Goal: Task Accomplishment & Management: Manage account settings

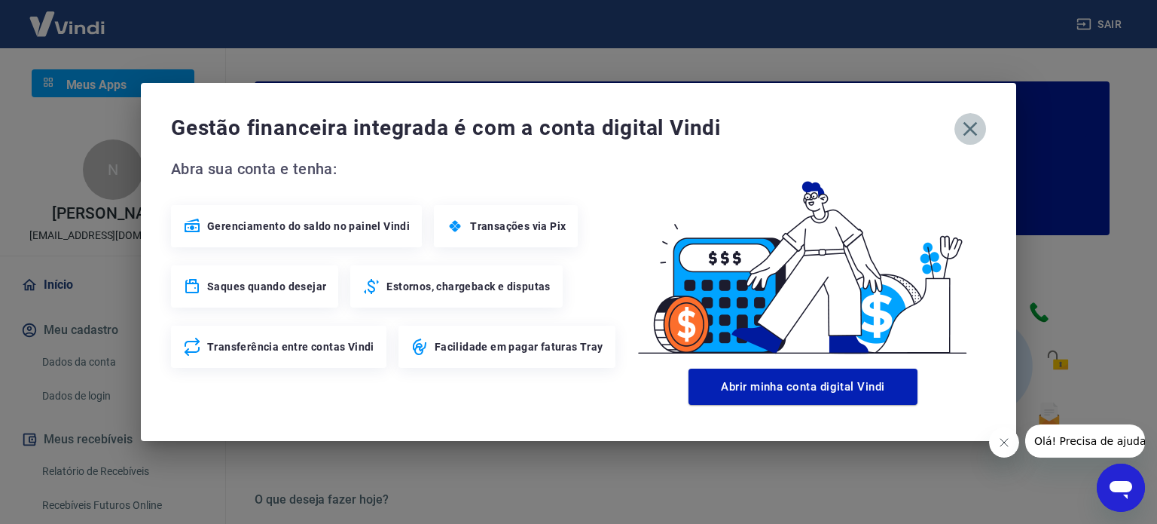
click at [971, 130] on icon "button" at bounding box center [971, 129] width 14 height 14
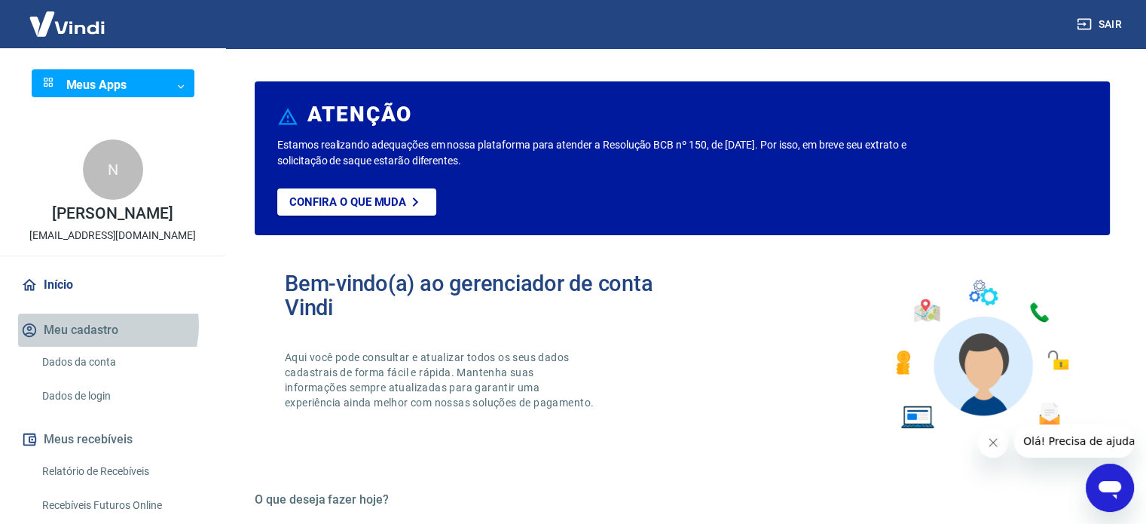
click at [101, 326] on button "Meu cadastro" at bounding box center [112, 329] width 189 height 33
click at [102, 358] on link "Dados da conta" at bounding box center [121, 362] width 171 height 31
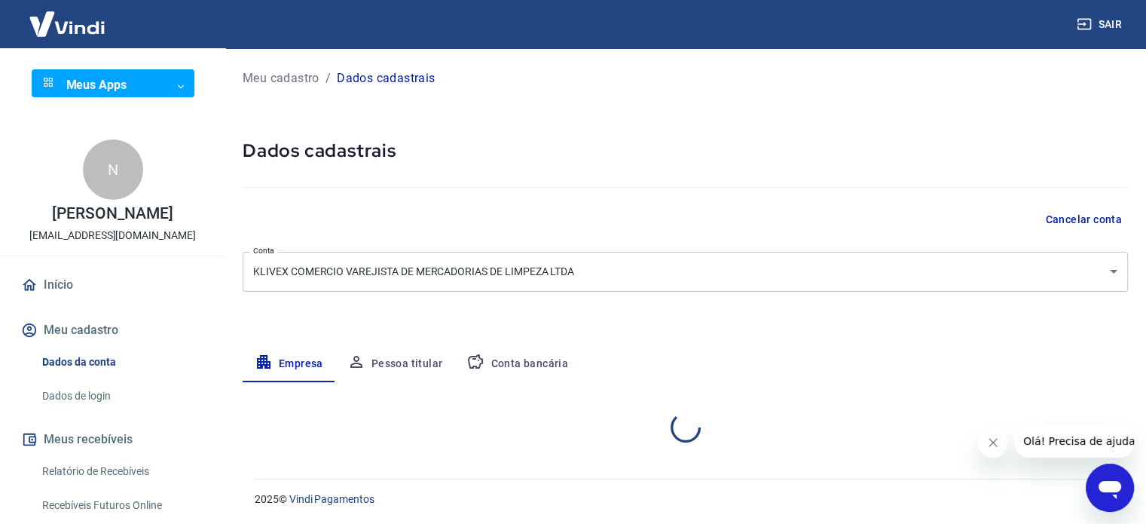
select select "SP"
select select "business"
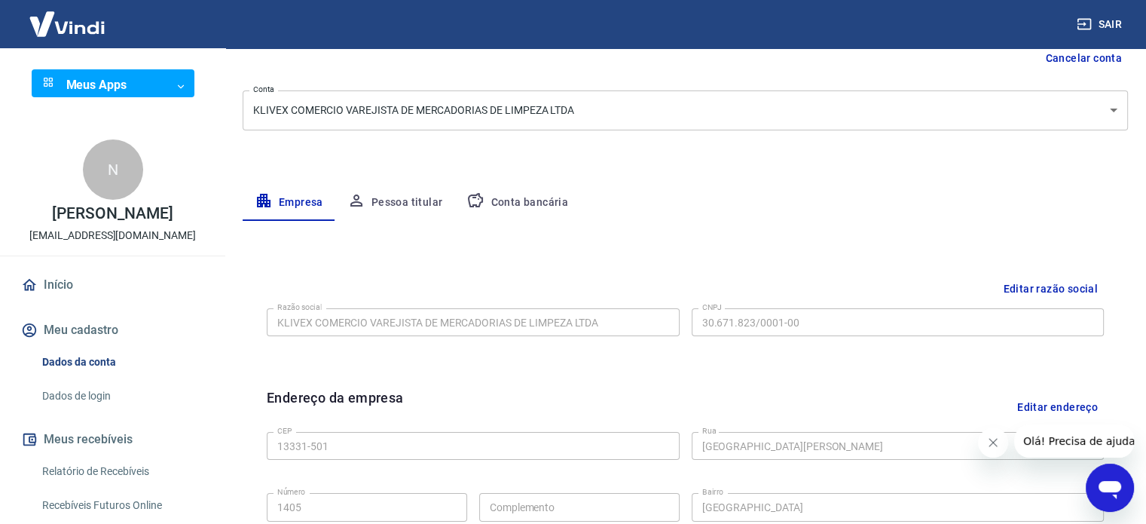
scroll to position [226, 0]
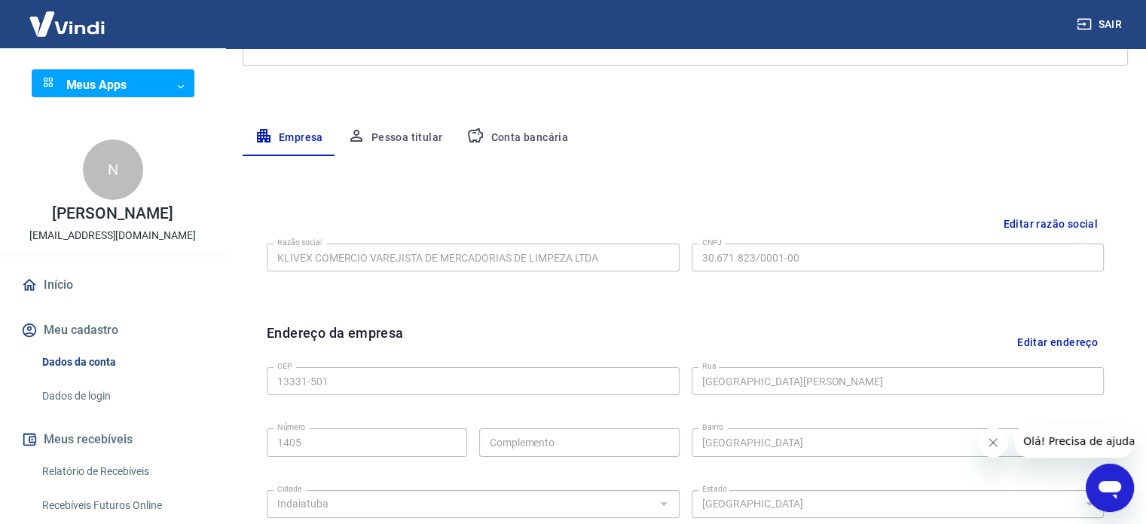
click at [96, 396] on link "Dados de login" at bounding box center [121, 396] width 171 height 31
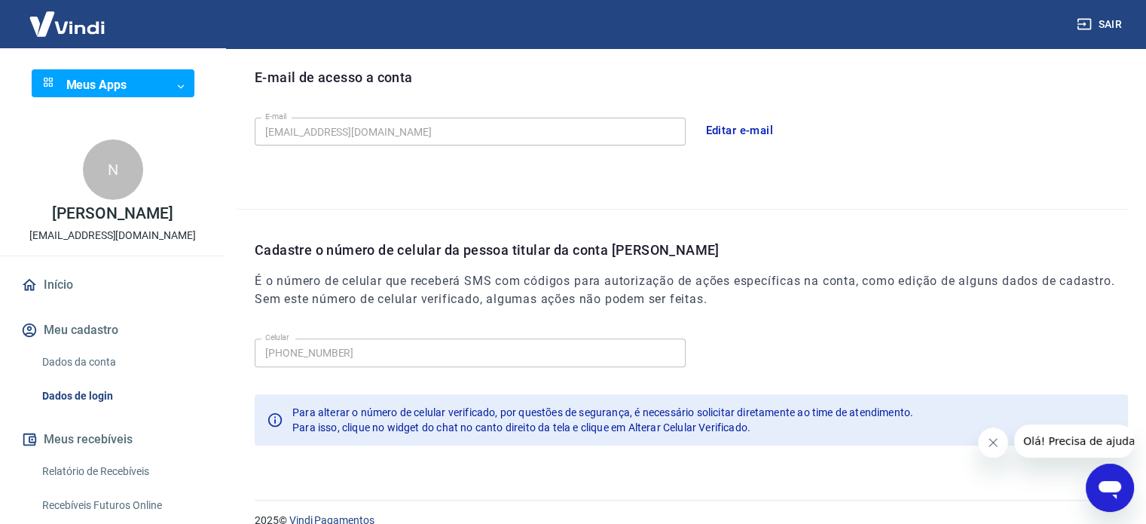
scroll to position [440, 0]
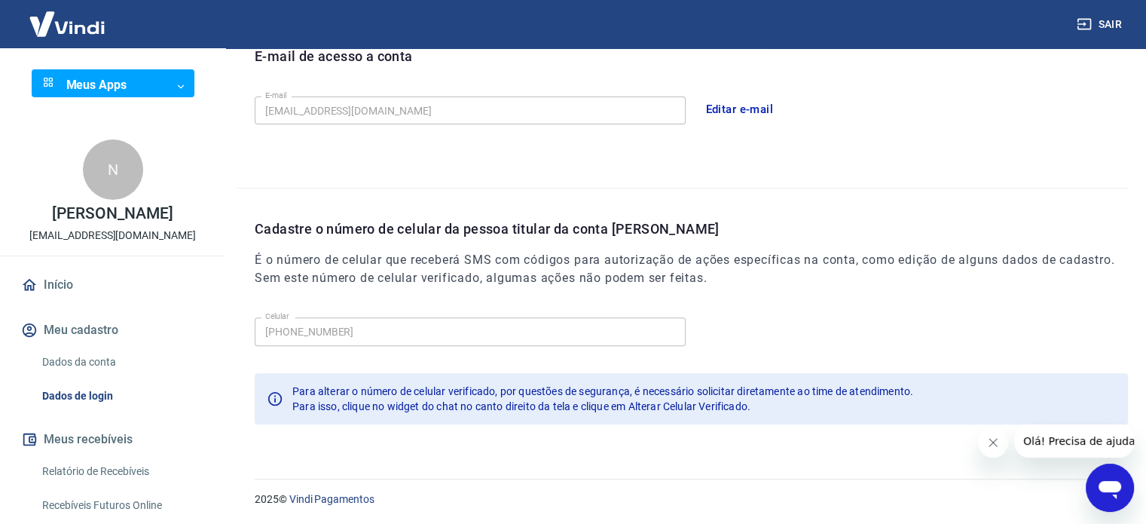
click at [992, 436] on icon "Fechar mensagem da empresa" at bounding box center [993, 442] width 12 height 12
click at [1107, 475] on icon "Abrir janela de mensagens" at bounding box center [1109, 487] width 27 height 27
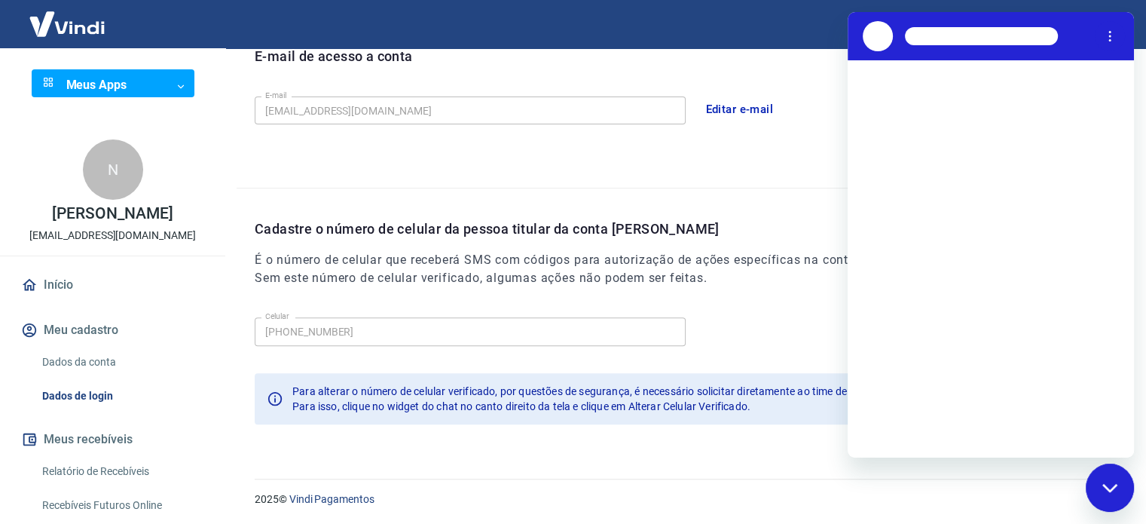
scroll to position [0, 0]
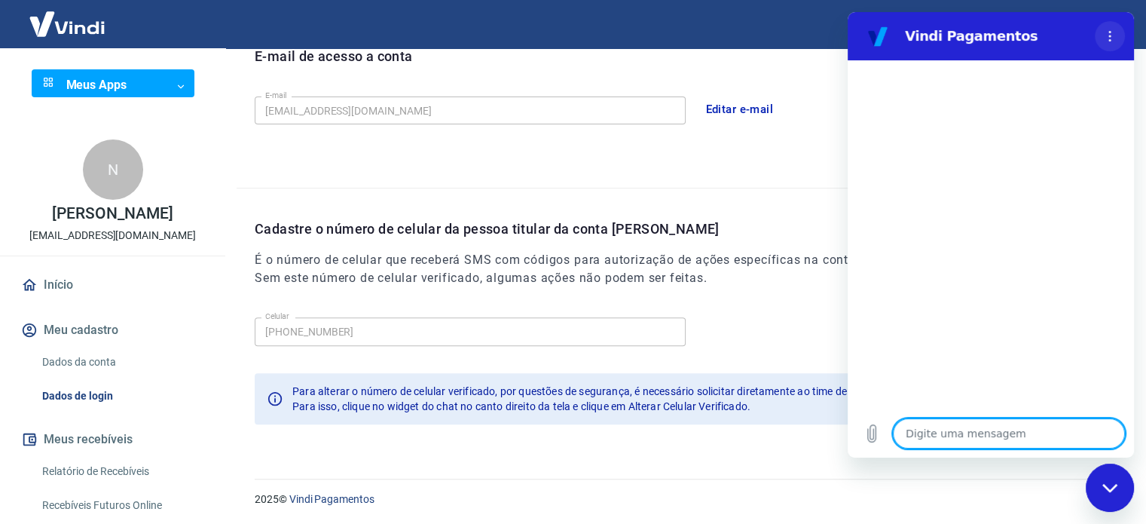
click at [1102, 41] on button "Menu de opções" at bounding box center [1110, 36] width 30 height 30
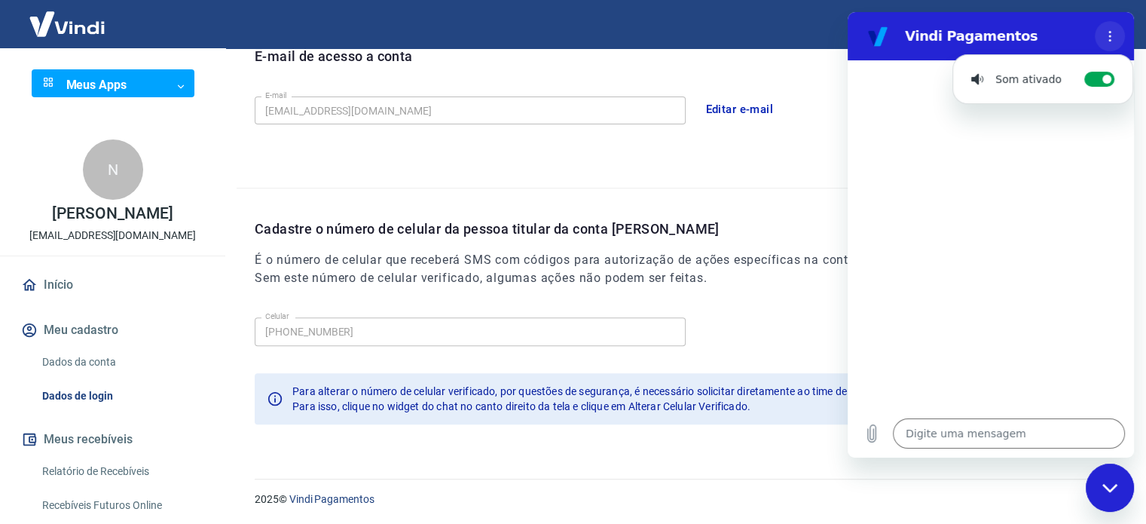
click at [1102, 41] on button "Menu de opções" at bounding box center [1110, 36] width 30 height 30
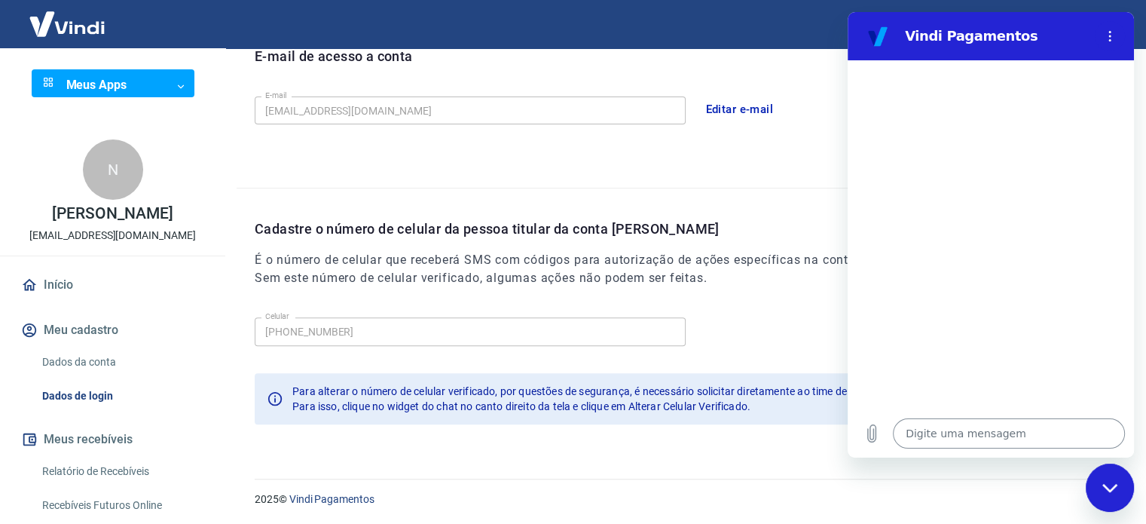
click at [931, 422] on textarea at bounding box center [1009, 433] width 232 height 30
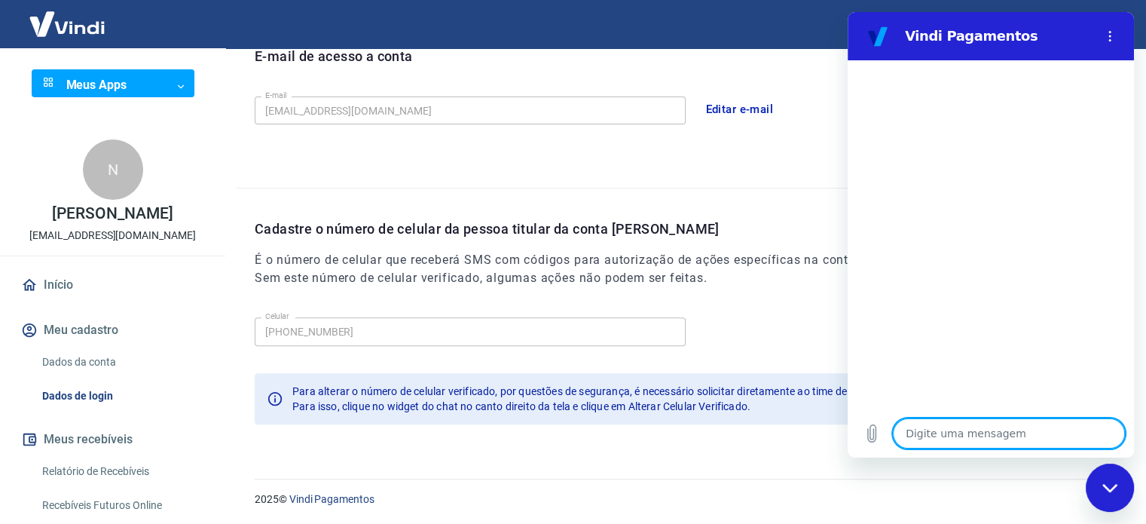
type textarea "b"
type textarea "x"
type textarea "bo"
type textarea "x"
type textarea "bom"
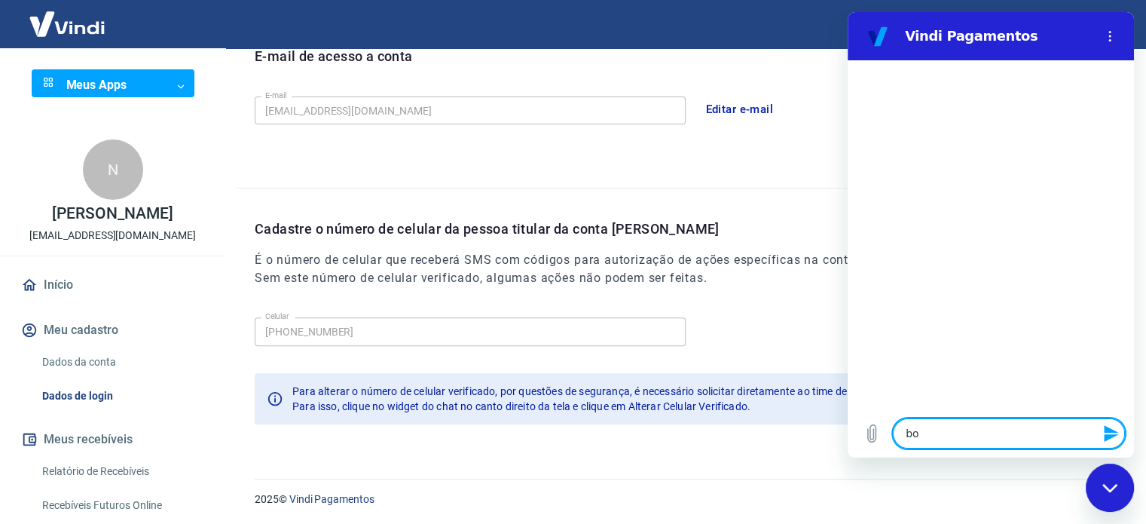
type textarea "x"
type textarea "bom"
type textarea "x"
type textarea "bom d"
type textarea "x"
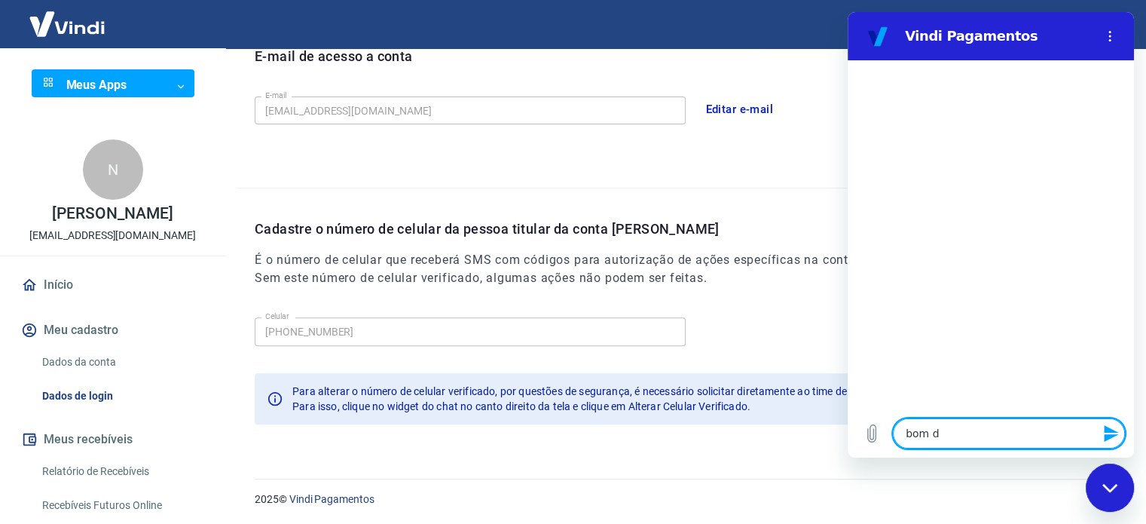
type textarea "bom di"
type textarea "x"
type textarea "bom dia"
type textarea "x"
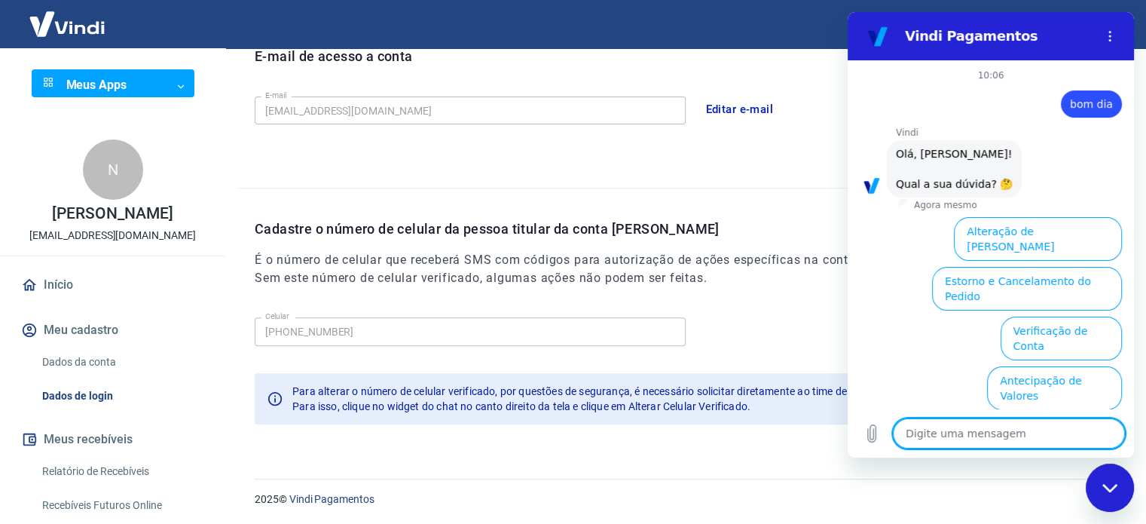
scroll to position [115, 0]
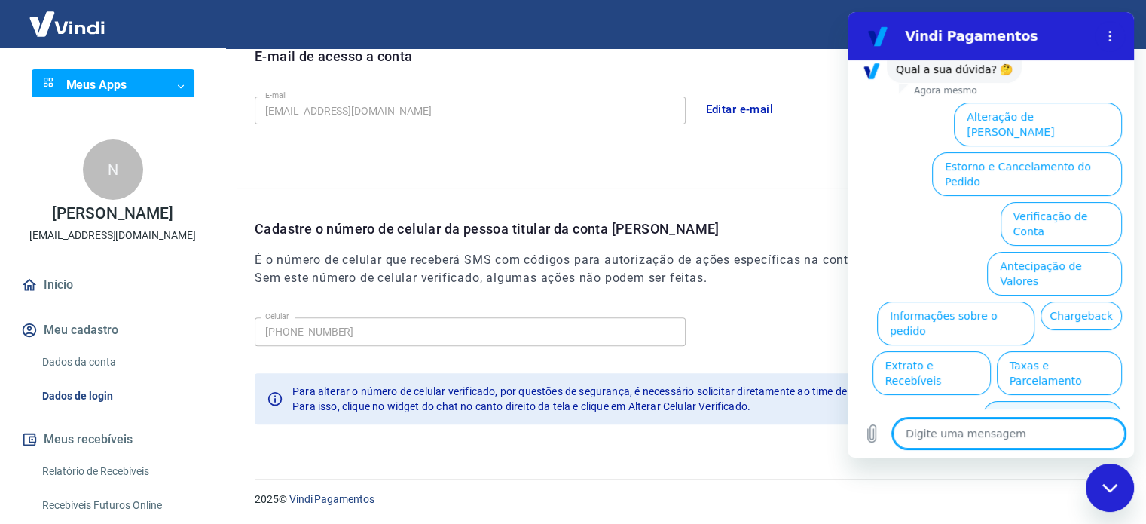
click at [1065, 401] on button "Alterar celular verificado" at bounding box center [1052, 423] width 139 height 44
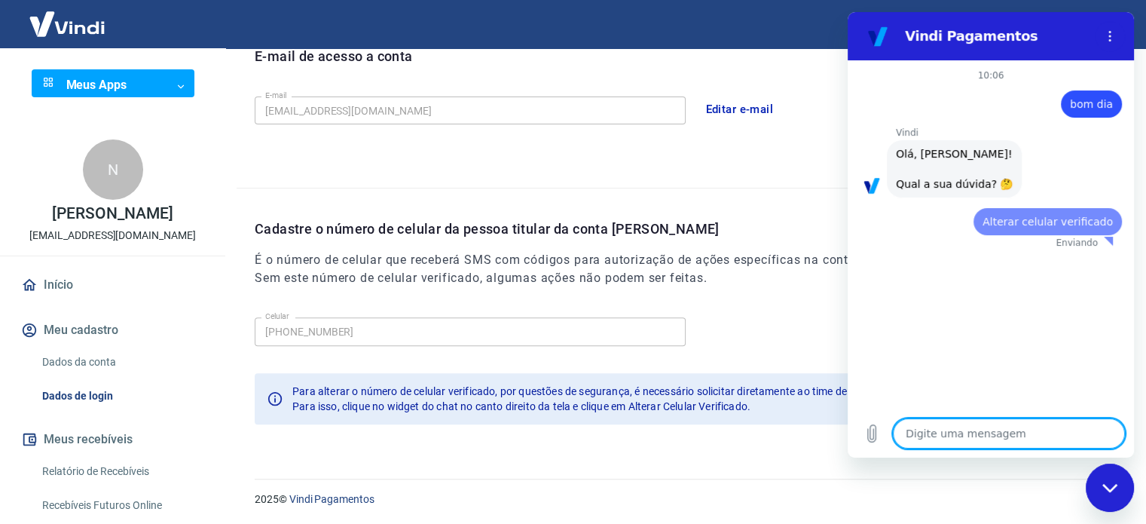
scroll to position [0, 0]
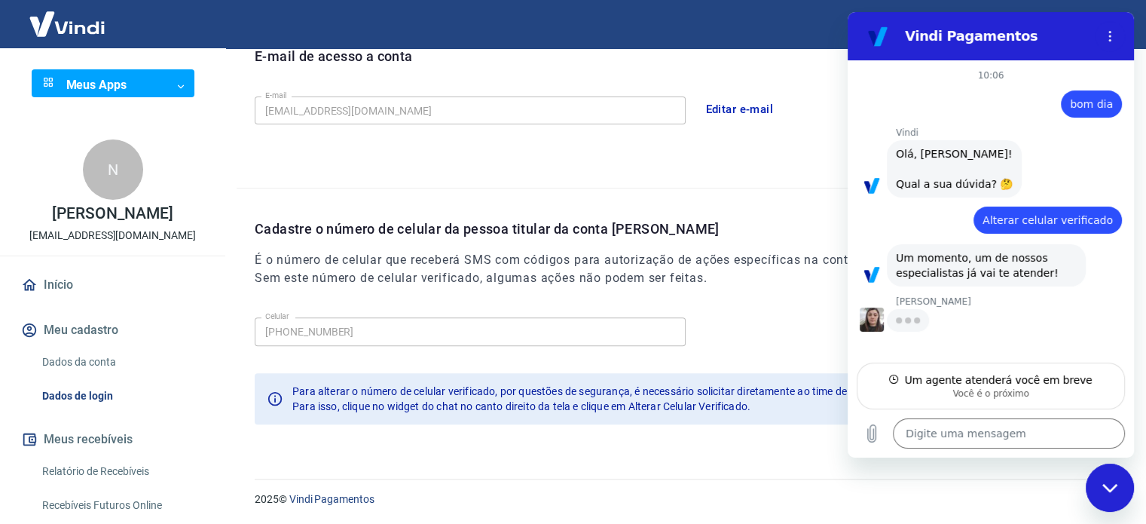
type textarea "x"
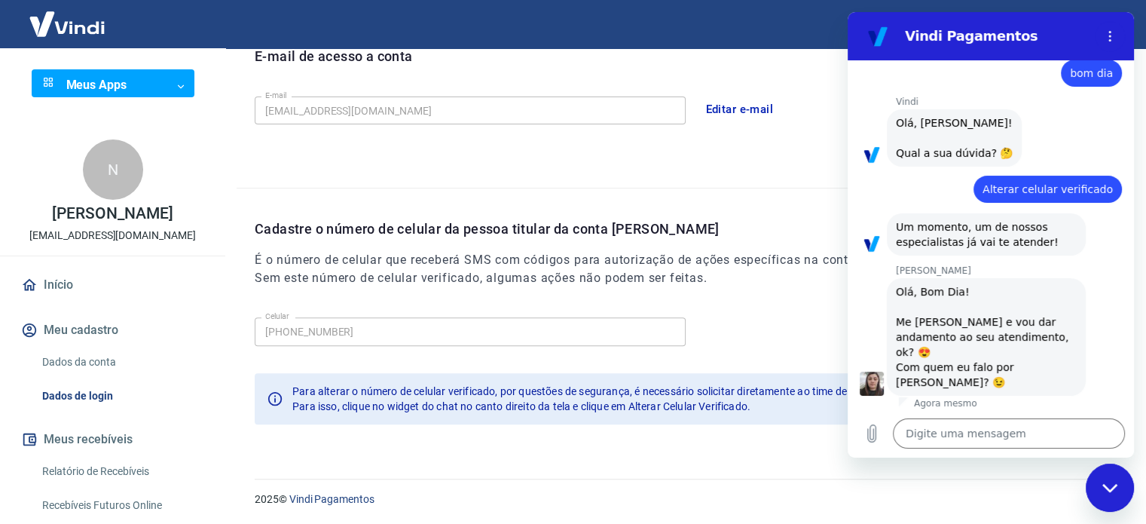
scroll to position [34, 0]
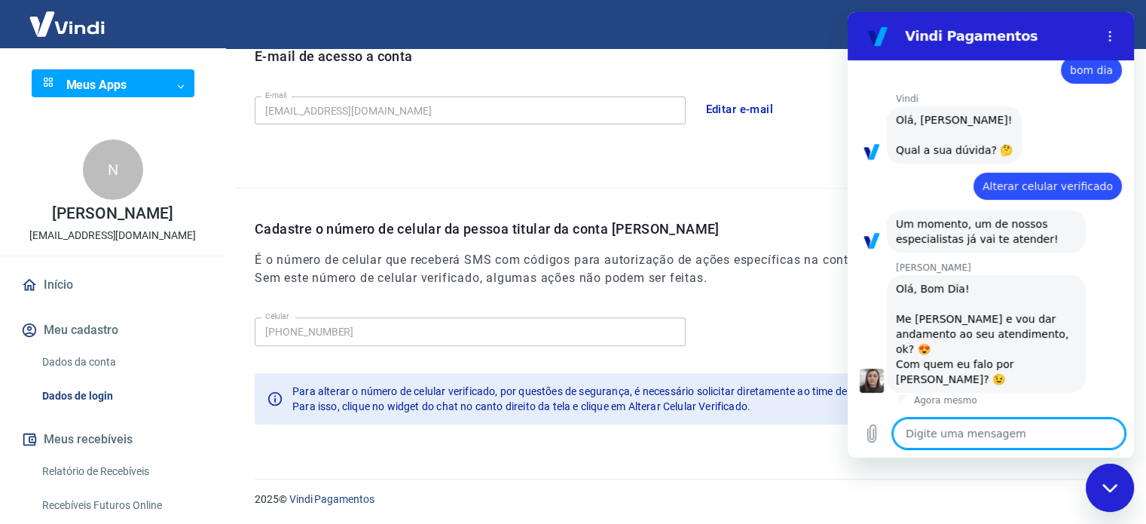
click at [971, 429] on textarea at bounding box center [1009, 433] width 232 height 30
type textarea "N"
type textarea "x"
type textarea "Ni"
type textarea "x"
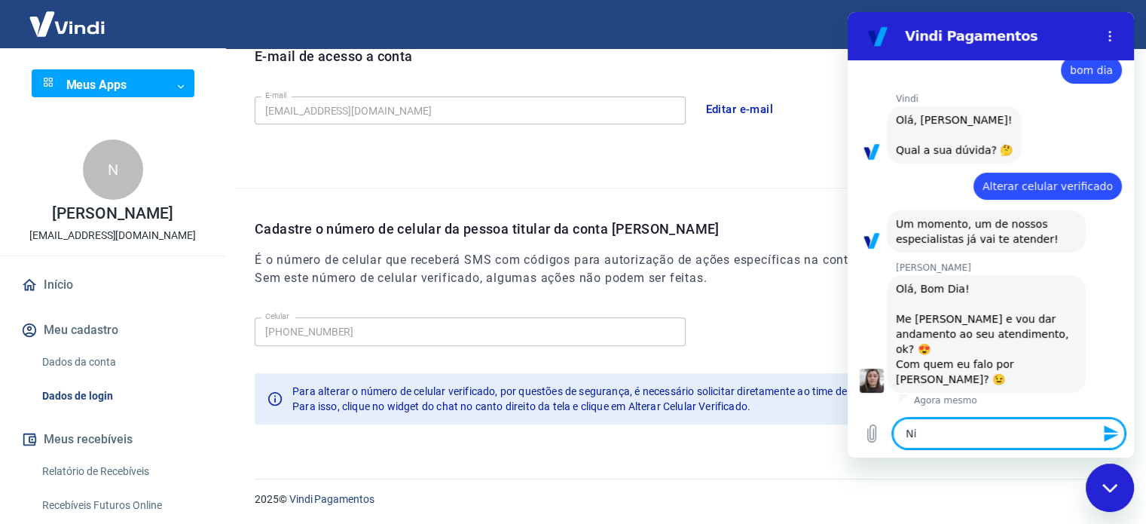
type textarea "Nil"
type textarea "x"
type textarea "Nilt"
type textarea "x"
type textarea "Nilto"
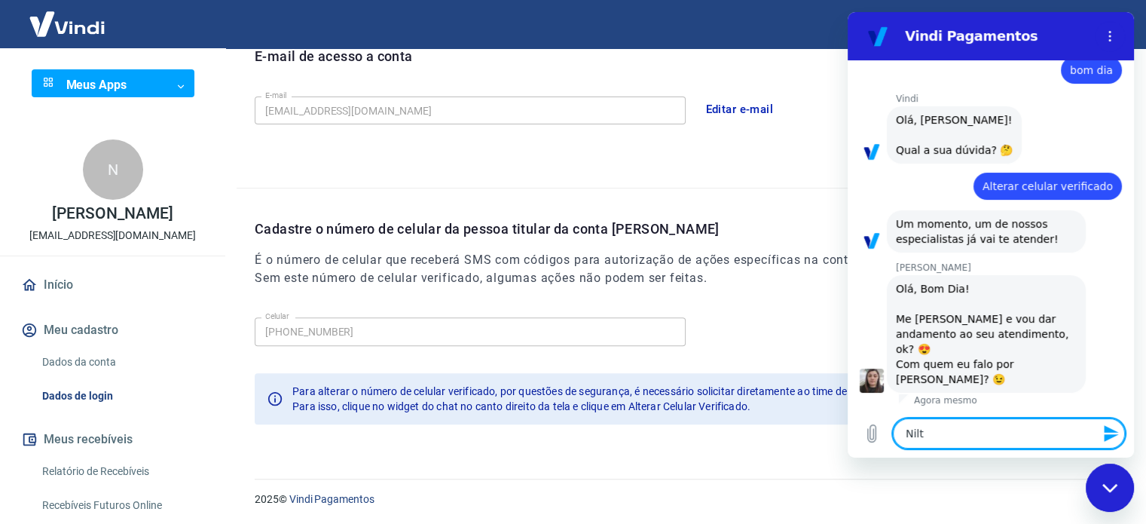
type textarea "x"
type textarea "Nilton"
type textarea "x"
type textarea "Nilton"
type textarea "x"
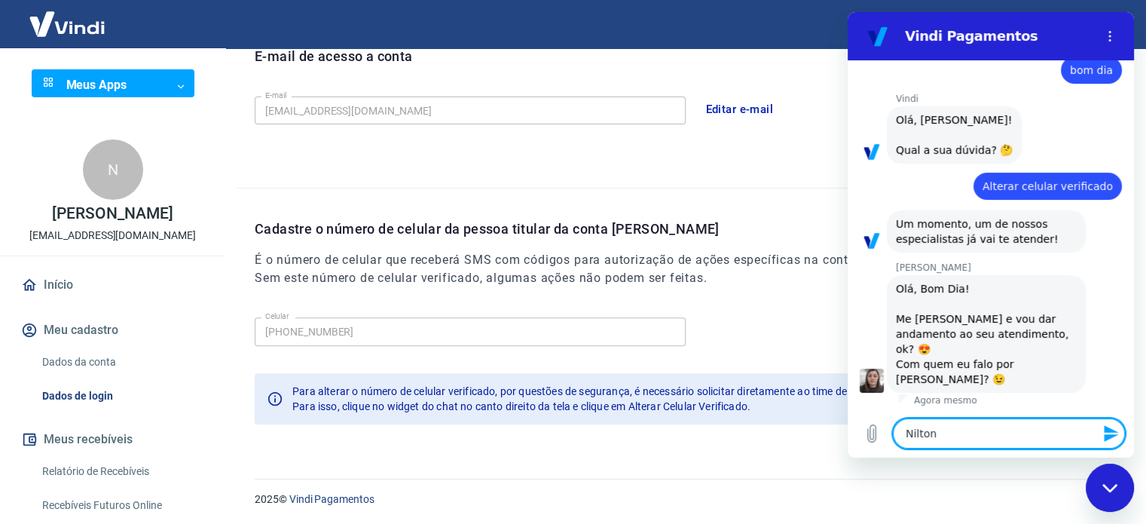
type textarea "Nilton R"
type textarea "x"
type textarea "[PERSON_NAME]"
type textarea "x"
type textarea "[PERSON_NAME]"
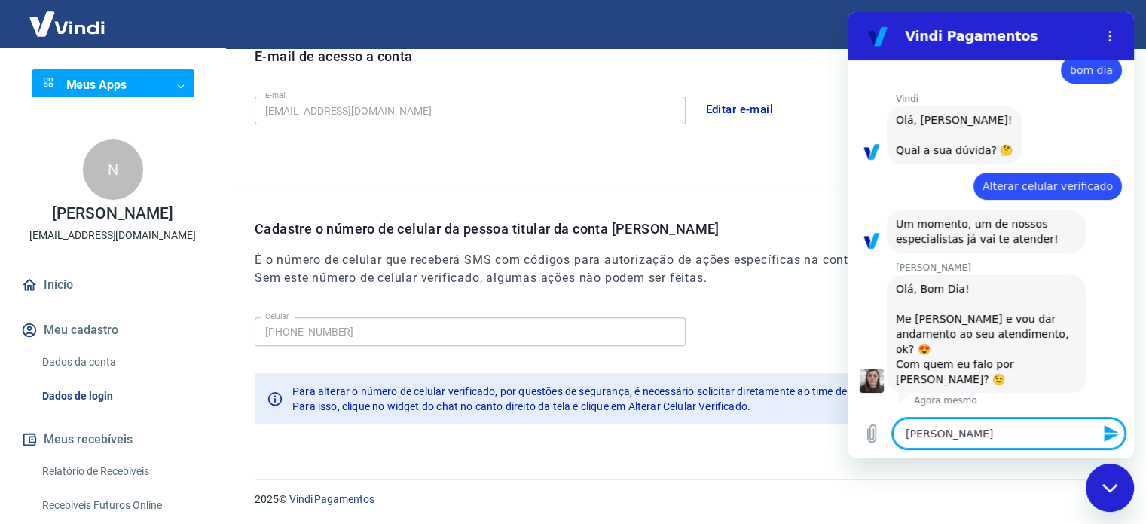
type textarea "x"
type textarea "[PERSON_NAME]"
type textarea "x"
type textarea "[PERSON_NAME]"
type textarea "x"
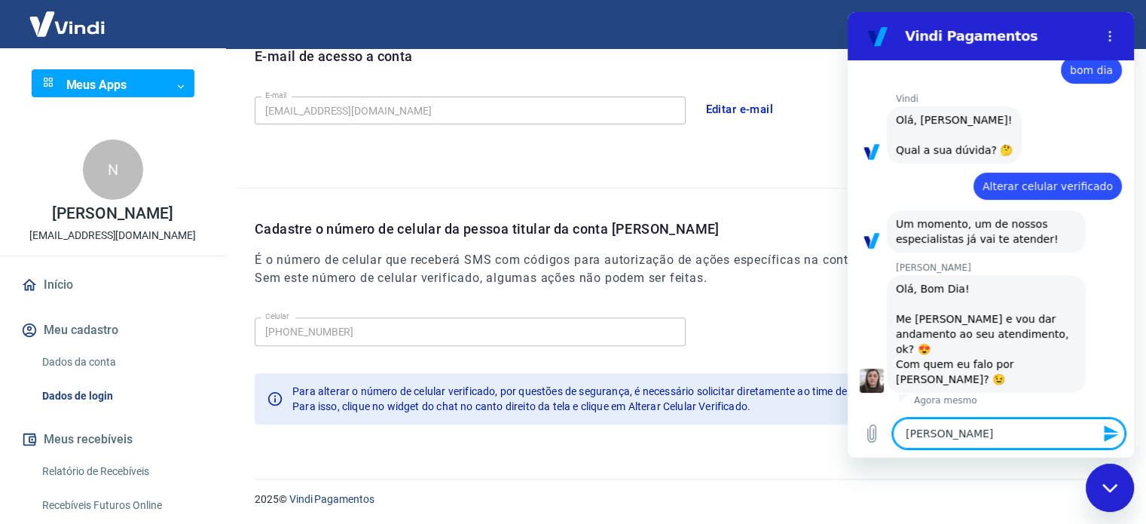
type textarea "[PERSON_NAME]"
type textarea "x"
type textarea "[PERSON_NAME]"
type textarea "x"
type textarea "Nilton Rodrigex"
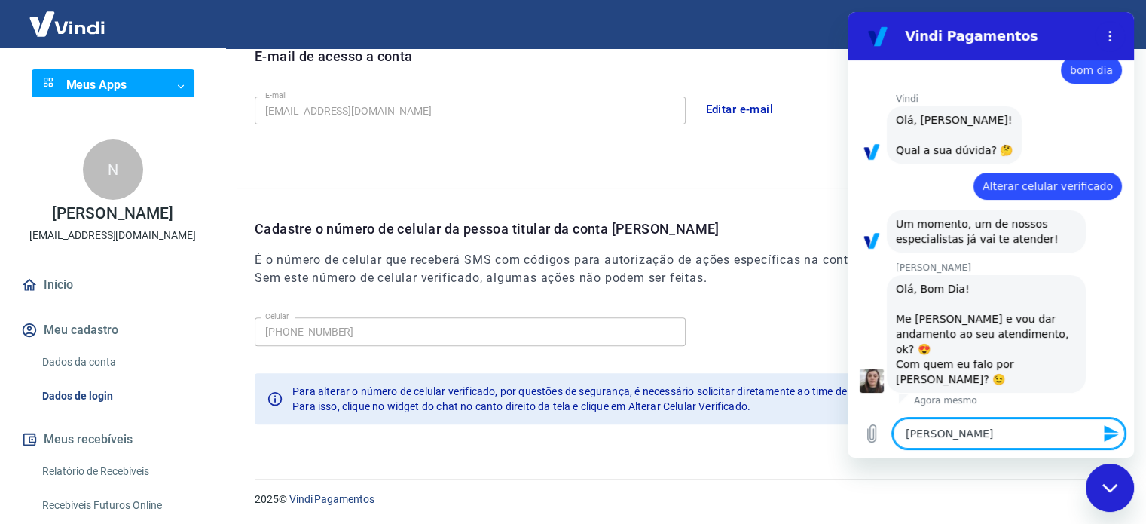
type textarea "x"
type textarea "[PERSON_NAME]"
type textarea "x"
type textarea "[PERSON_NAME]"
type textarea "x"
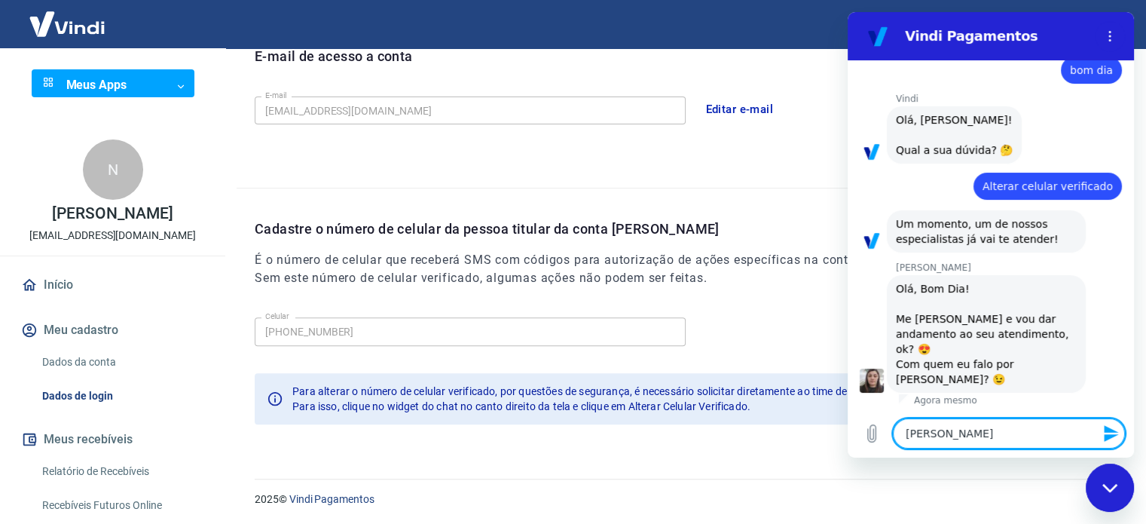
type textarea "[PERSON_NAME]"
type textarea "x"
type textarea "[PERSON_NAME]"
type textarea "x"
type textarea "[PERSON_NAME]"
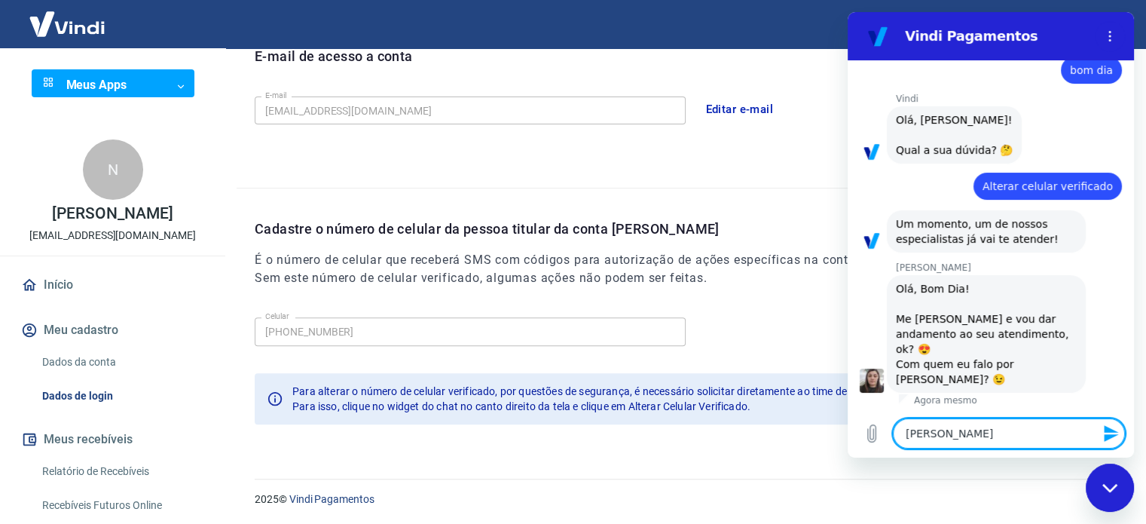
type textarea "x"
type textarea "[PERSON_NAME]"
type textarea "x"
type textarea "[PERSON_NAME]"
type textarea "x"
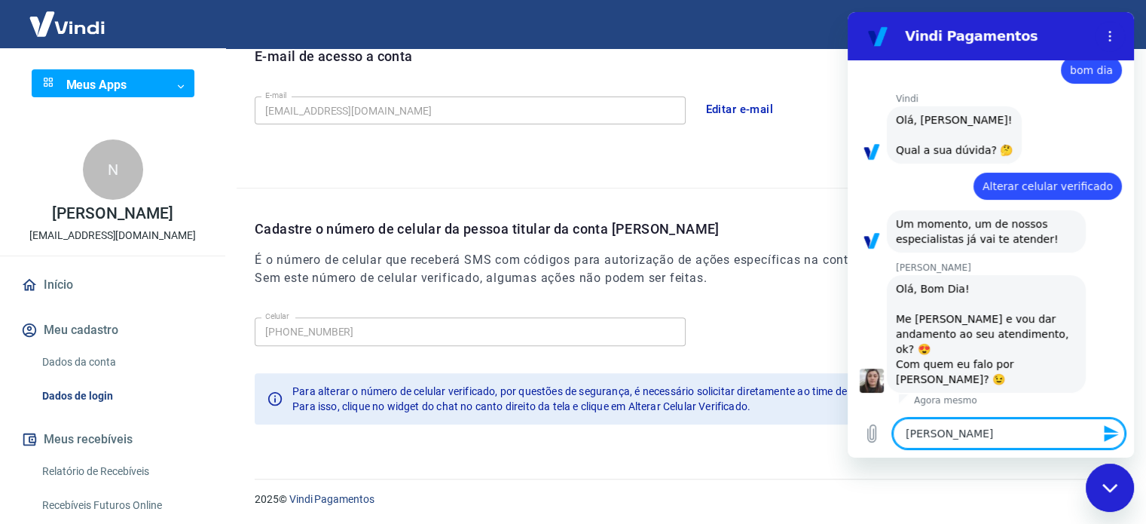
type textarea "[PERSON_NAME]"
type textarea "x"
type textarea "Nilton R"
type textarea "x"
type textarea "Nilton"
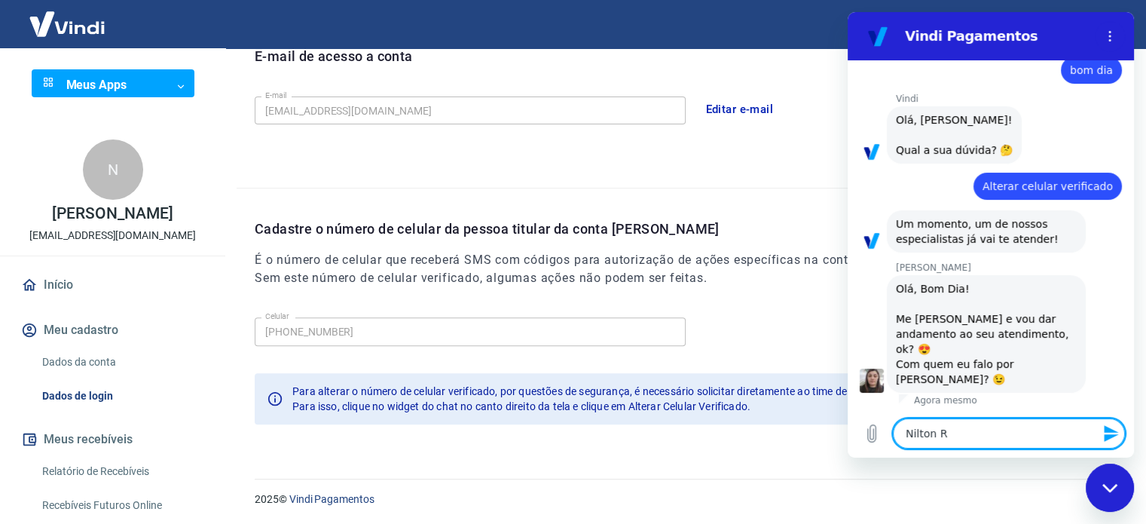
type textarea "x"
type textarea "Nilton"
type textarea "x"
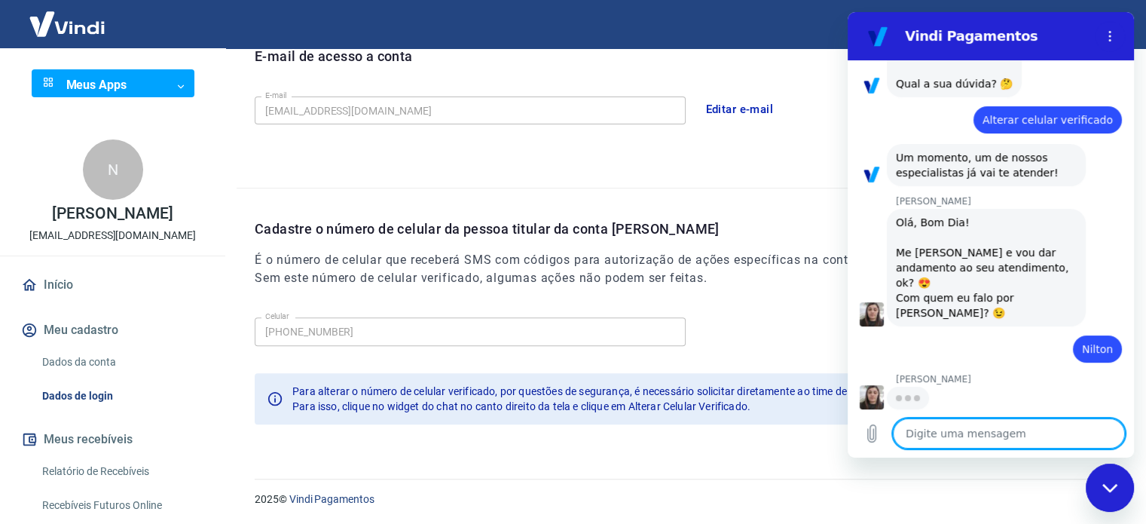
scroll to position [99, 0]
type textarea "x"
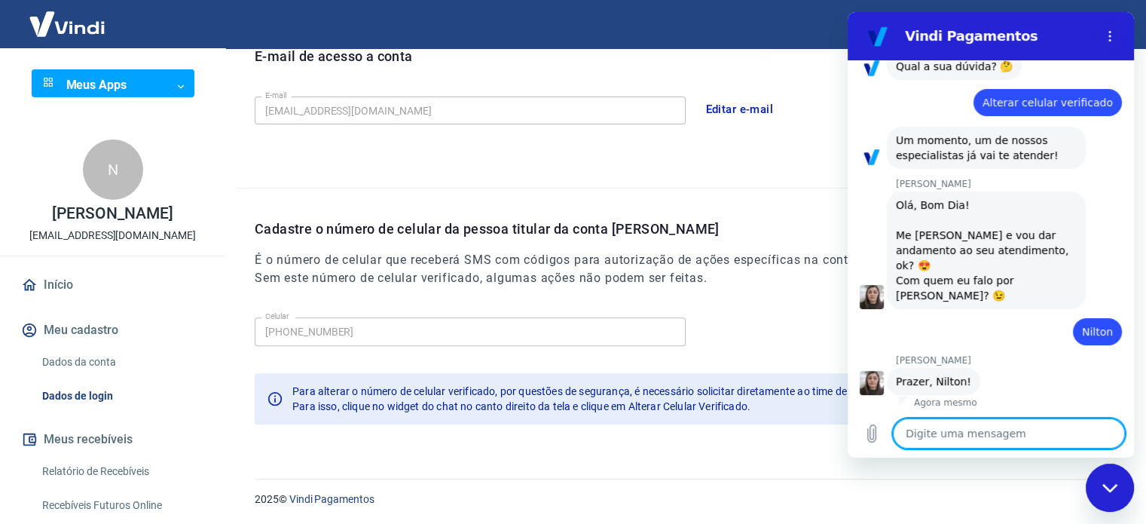
scroll to position [121, 0]
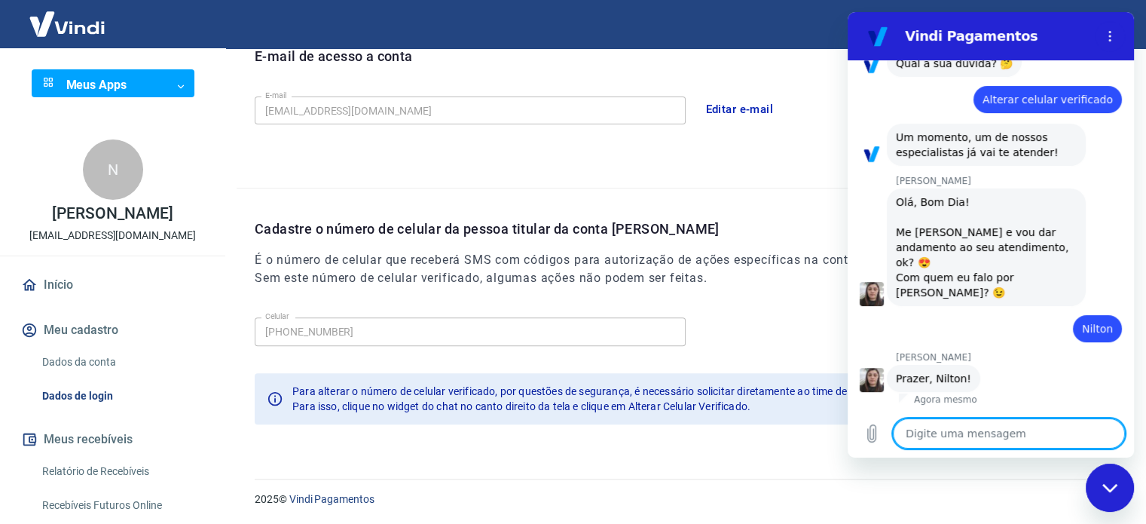
type textarea "G"
type textarea "x"
type textarea "Go"
type textarea "x"
type textarea "Gos"
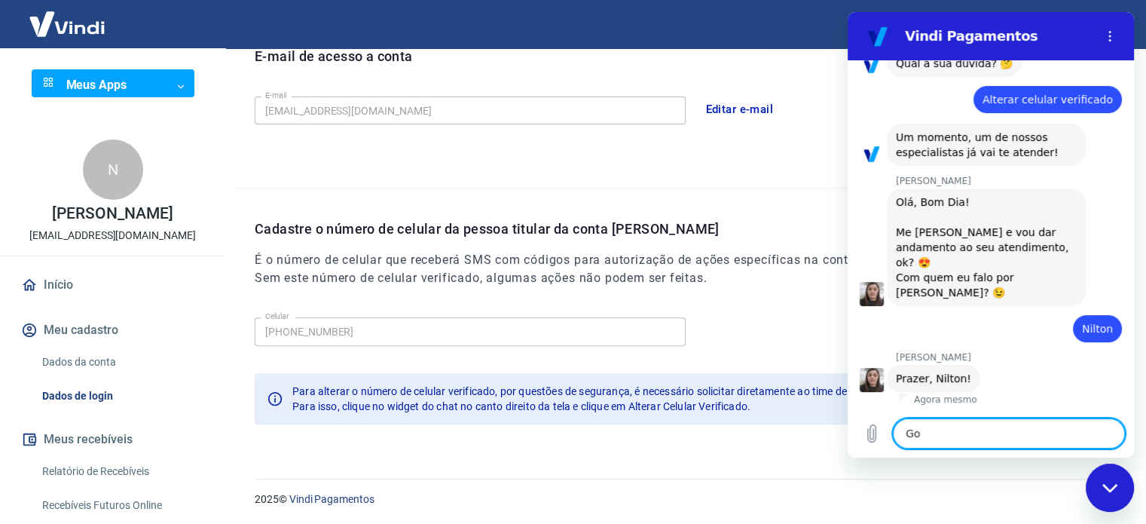
type textarea "x"
type textarea "Gost"
type textarea "x"
type textarea "Gosta"
type textarea "x"
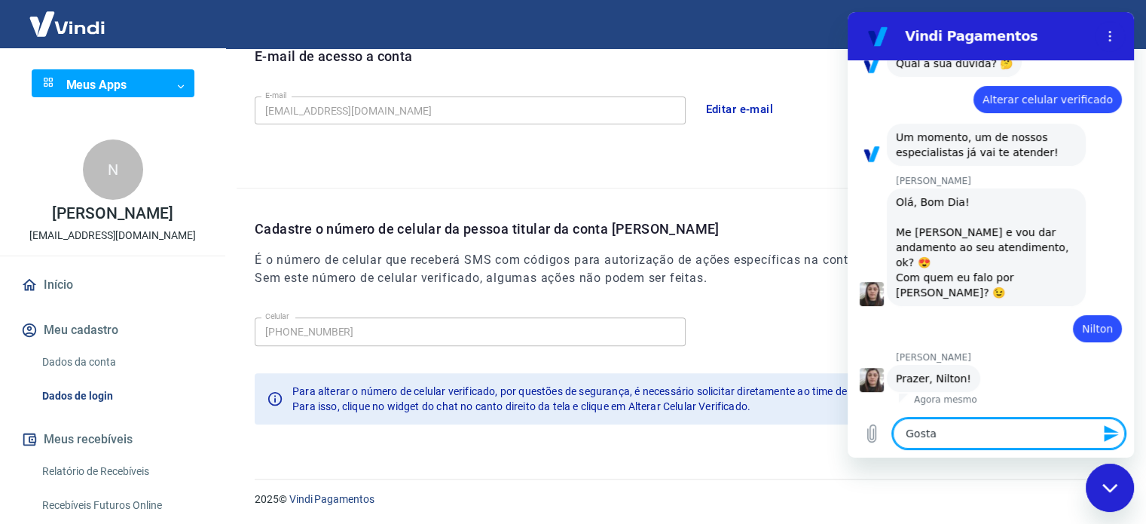
type textarea "Gostar"
type textarea "x"
type textarea "Gostari"
type textarea "x"
type textarea "Gostaria"
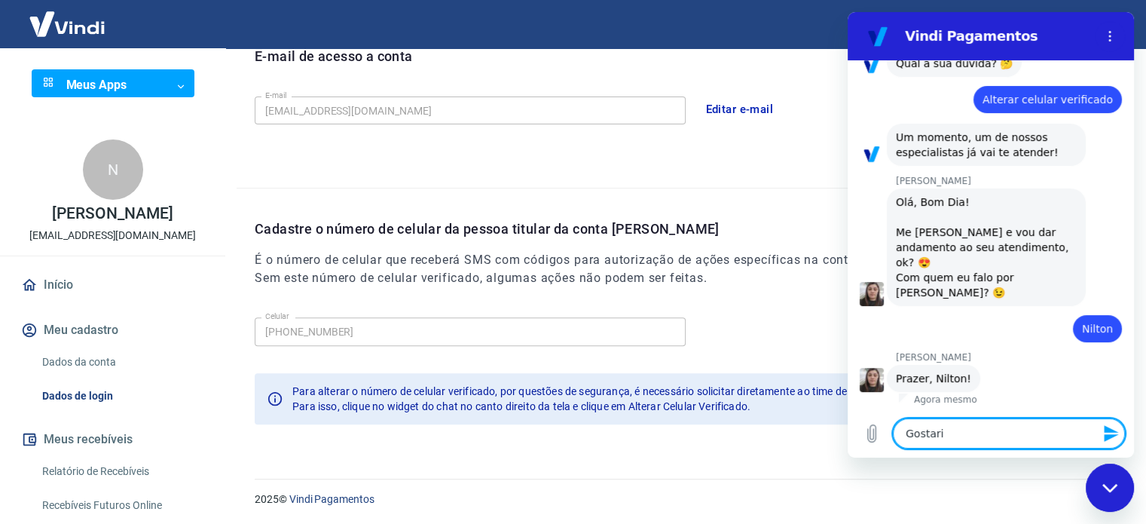
type textarea "x"
type textarea "Gostaria"
type textarea "x"
type textarea "Gostaria d"
type textarea "x"
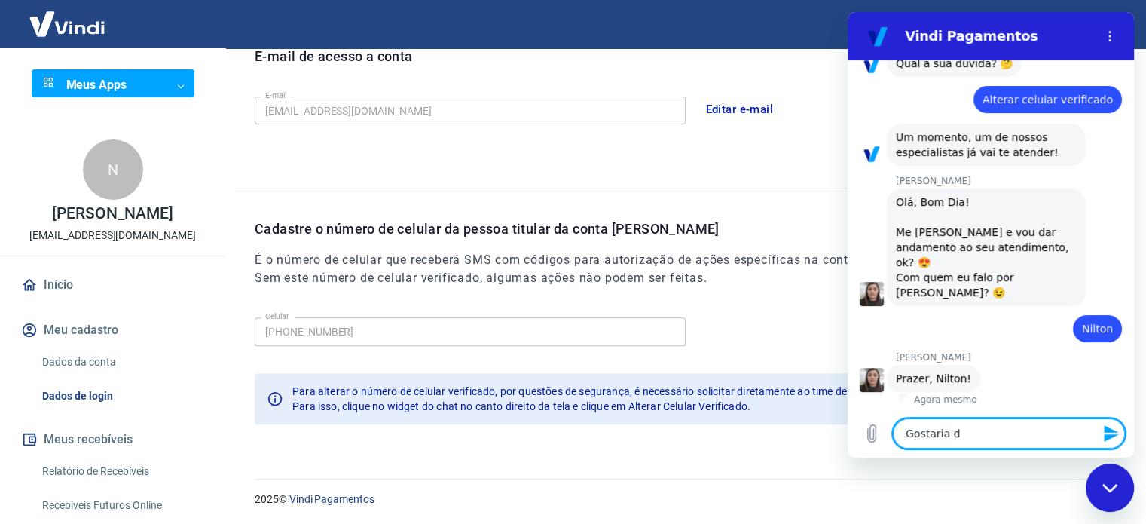
type textarea "Gostaria de"
type textarea "x"
type textarea "Gostaria de"
type textarea "x"
type textarea "Gostaria de a"
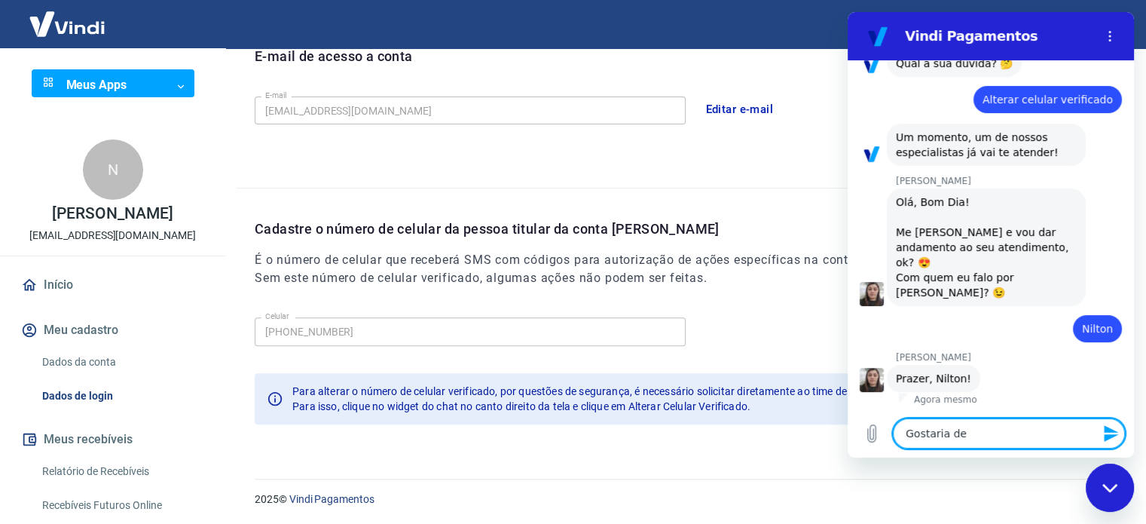
type textarea "x"
type textarea "Gostaria de al"
type textarea "x"
type textarea "Gostaria de alt"
type textarea "x"
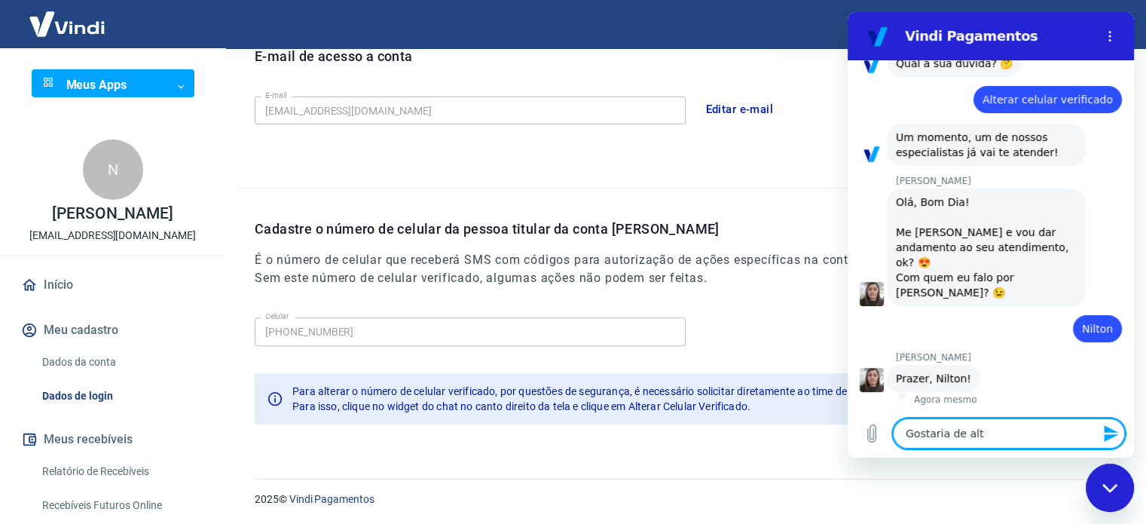
type textarea "Gostaria de alte"
type textarea "x"
type textarea "Gostaria de alter"
type textarea "x"
type textarea "Gostaria de altera"
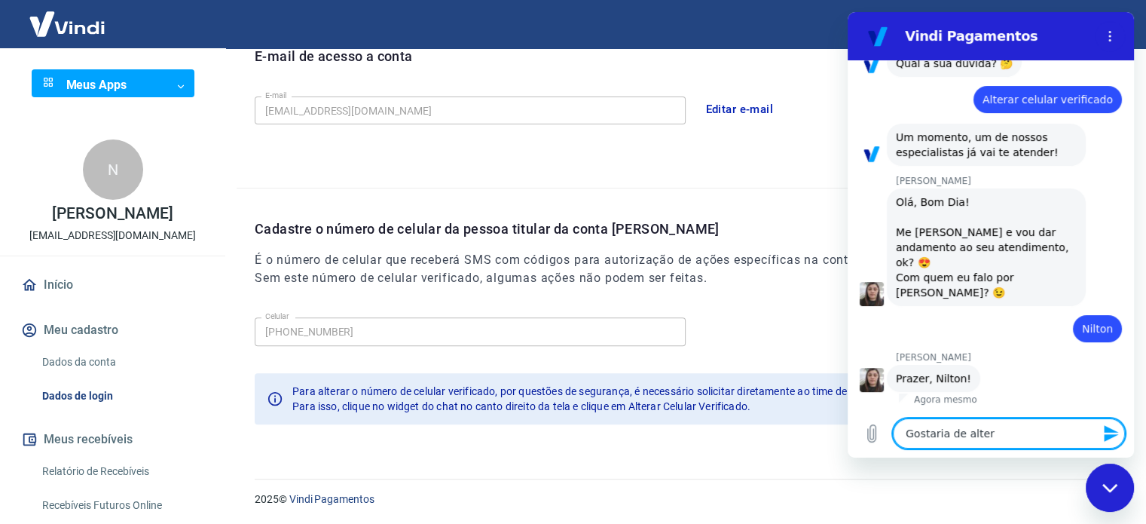
type textarea "x"
type textarea "Gostaria de alterar"
type textarea "x"
type textarea "Gostaria de alterar"
type textarea "x"
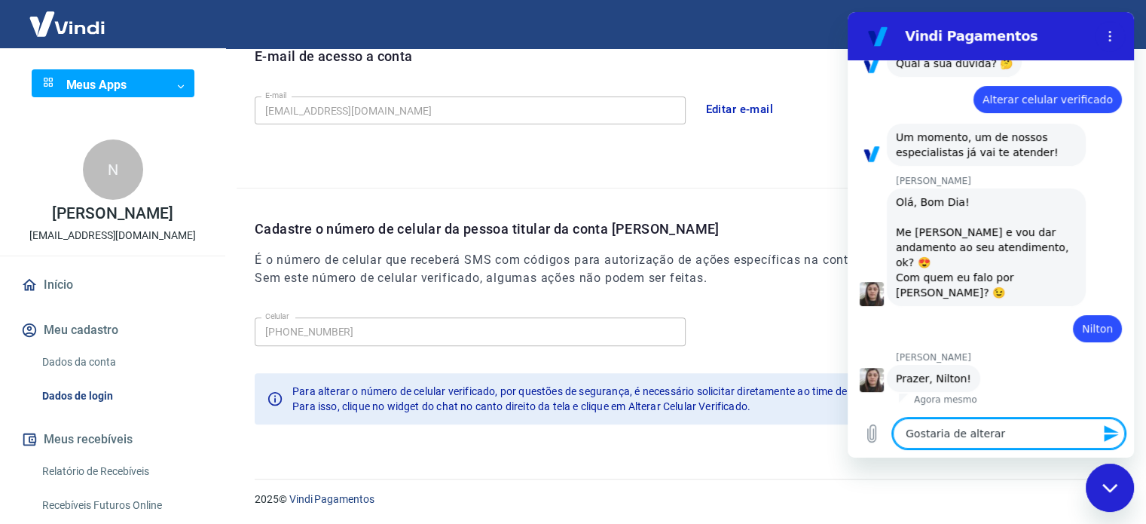
type textarea "Gostaria de alterar o"
type textarea "x"
type textarea "Gostaria de alterar o"
type textarea "x"
type textarea "Gostaria de alterar o c"
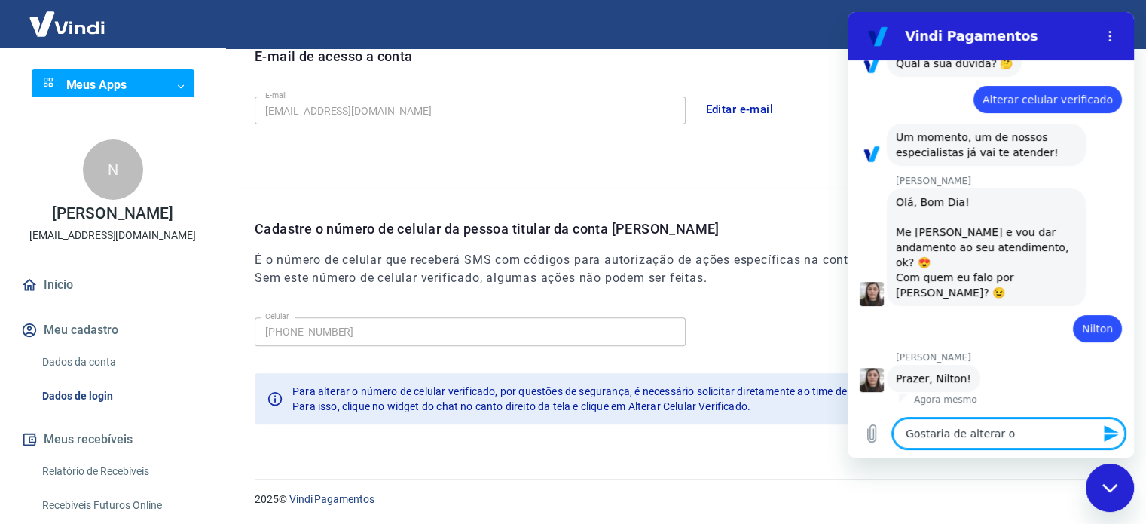
type textarea "x"
type textarea "Gostaria de alterar o ce"
type textarea "x"
type textarea "Gostaria de alterar o cel"
type textarea "x"
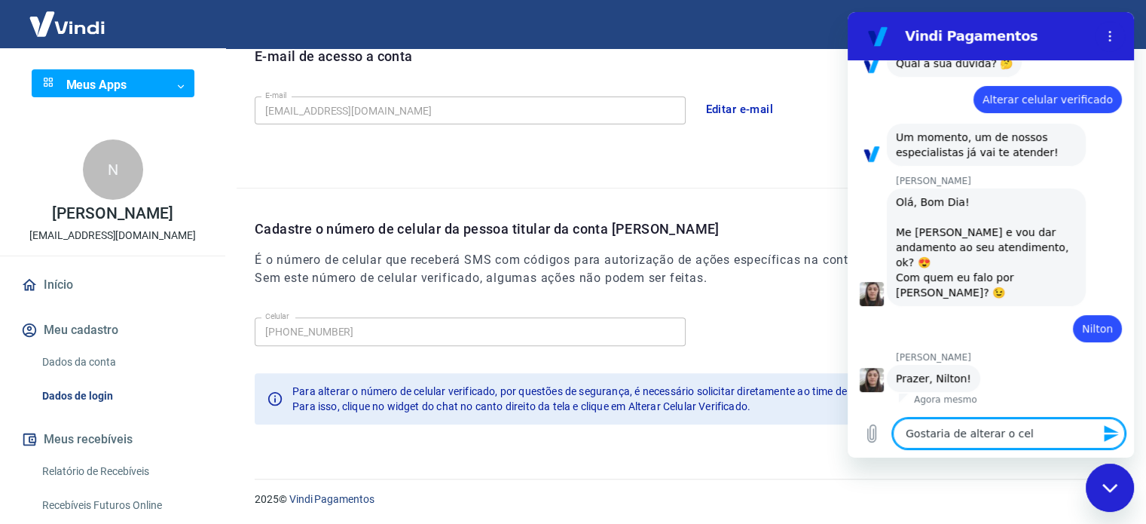
type textarea "Gostaria de alterar o celu"
type textarea "x"
type textarea "Gostaria de alterar o celul"
type textarea "x"
type textarea "Gostaria de alterar o celula"
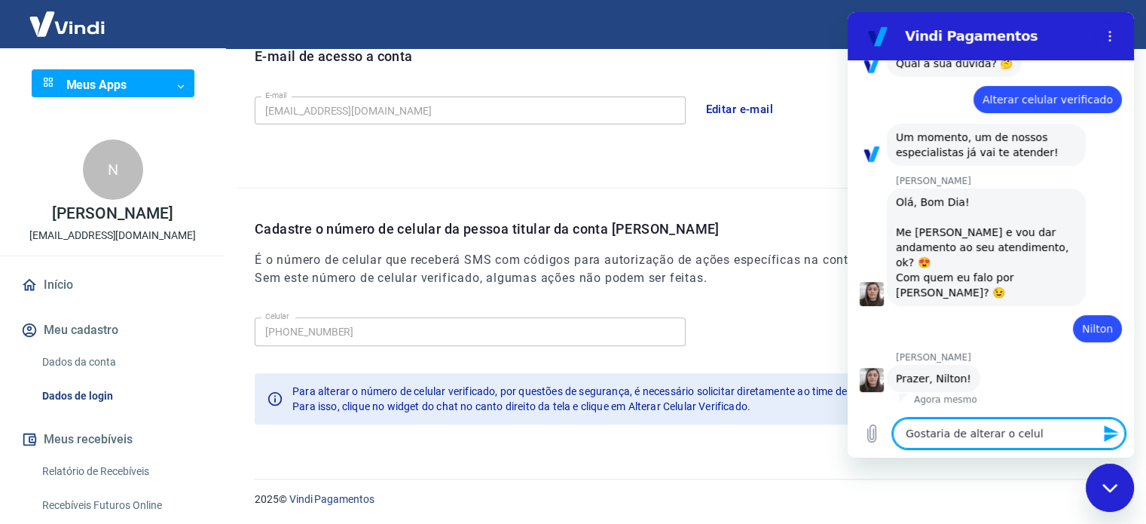
type textarea "x"
type textarea "Gostaria de alterar o celular"
type textarea "x"
type textarea "Gostaria de alterar o celular"
type textarea "x"
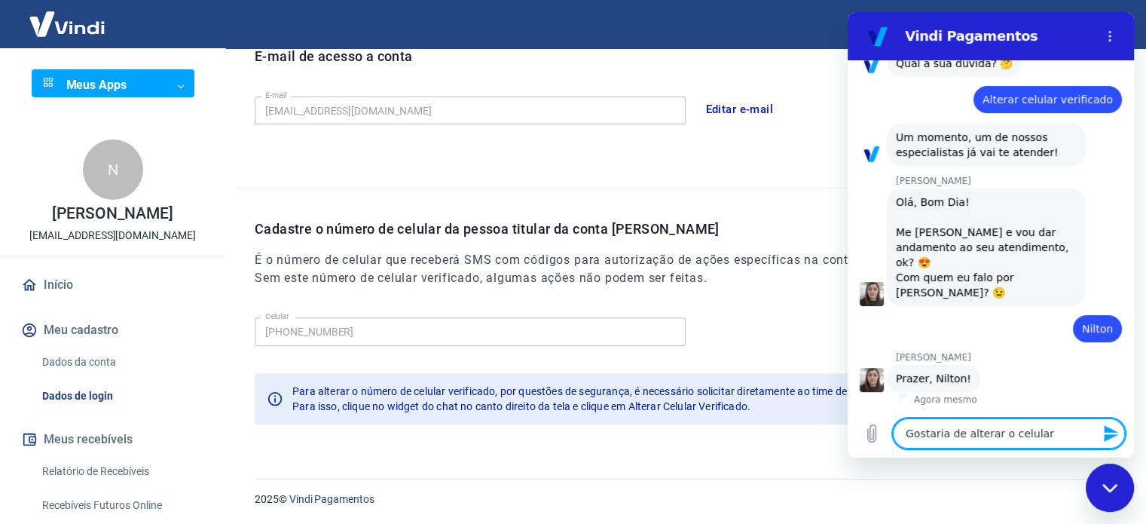
type textarea "Gostaria de alterar o celular q"
type textarea "x"
type textarea "Gostaria de alterar o celular qu"
type textarea "x"
type textarea "Gostaria de alterar o celular que"
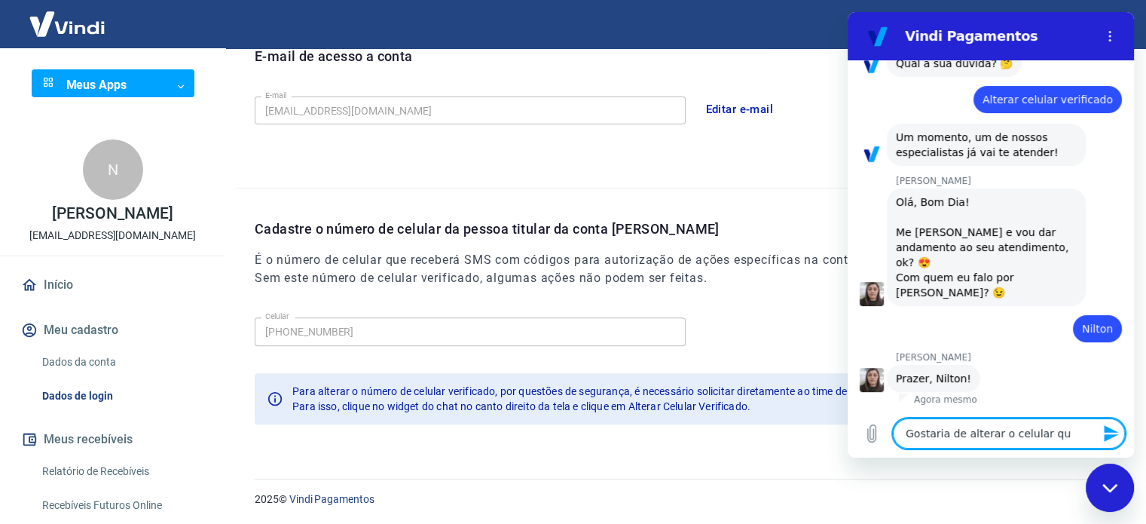
type textarea "x"
type textarea "Gostaria de alterar o celular que"
type textarea "x"
type textarea "Gostaria de alterar o celular que e"
type textarea "x"
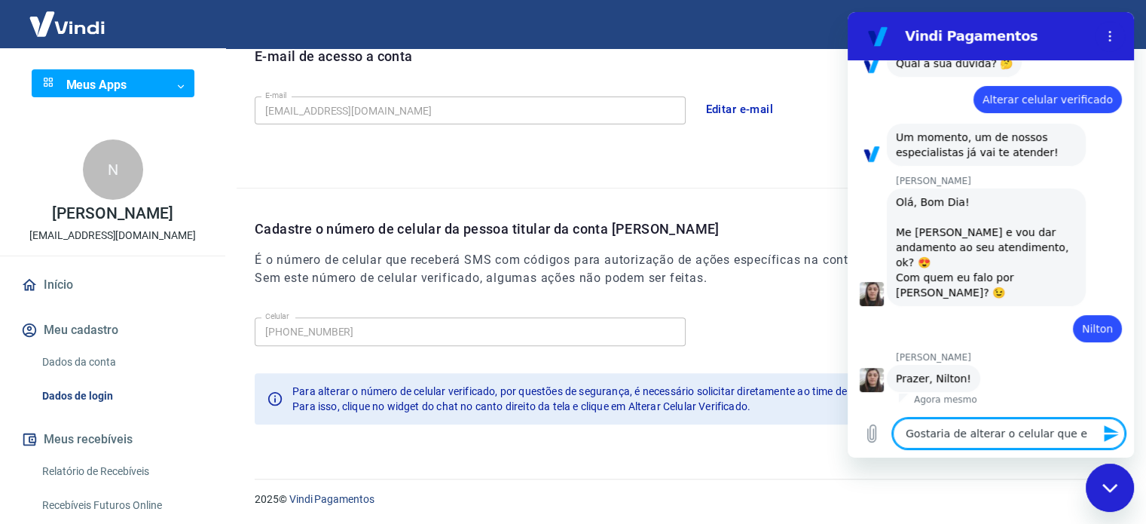
type textarea "Gostaria de alterar o celular que es"
type textarea "x"
type textarea "Gostaria de alterar o celular que est"
type textarea "x"
type textarea "Gostaria de alterar o celular que está"
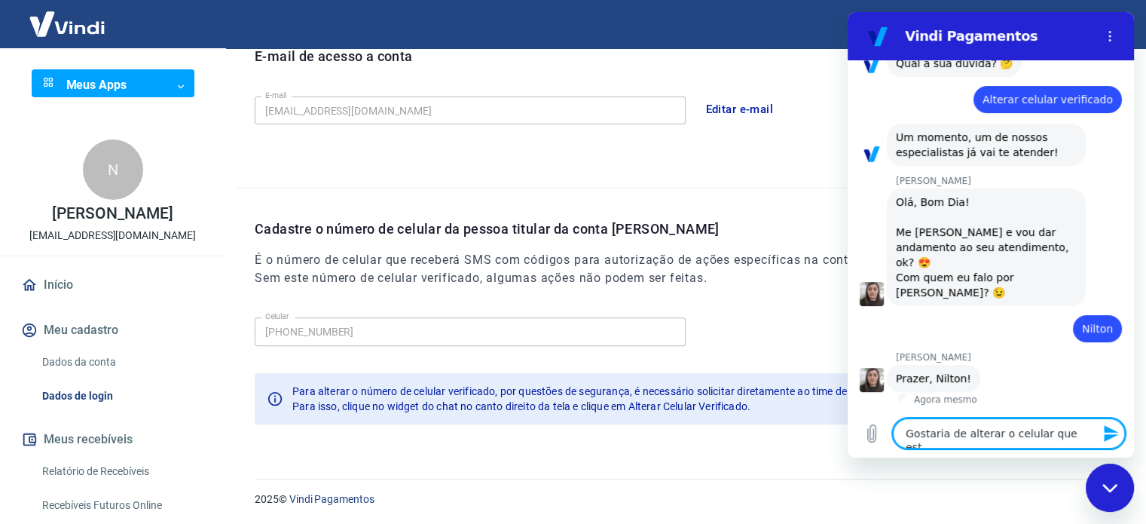
type textarea "x"
type textarea "Gostaria de alterar o celular que está"
type textarea "x"
type textarea "Gostaria de alterar o celular que está c"
type textarea "x"
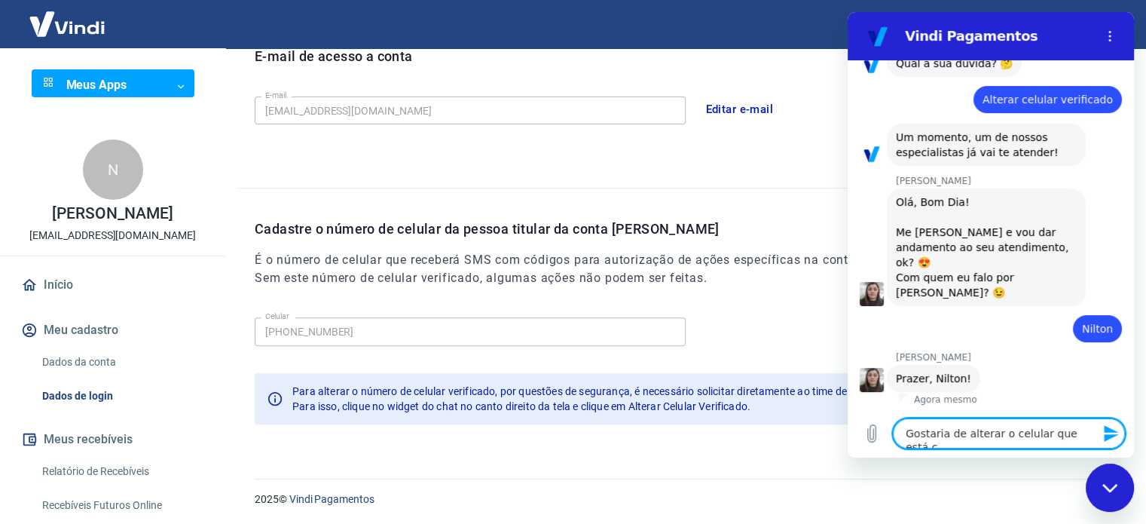
type textarea "Gostaria de alterar o celular que está ca"
type textarea "x"
type textarea "Gostaria de alterar o celular que está cad"
type textarea "x"
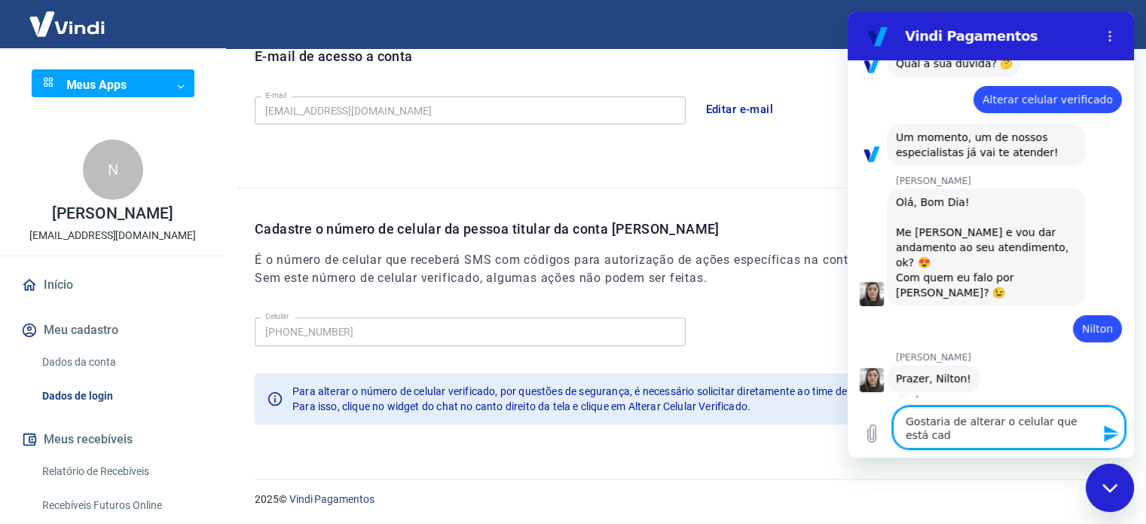
type textarea "Gostaria de alterar o celular que está cada"
type textarea "x"
type textarea "Gostaria de alterar o celular que está cadas"
type textarea "x"
type textarea "Gostaria de alterar o celular que está cadast"
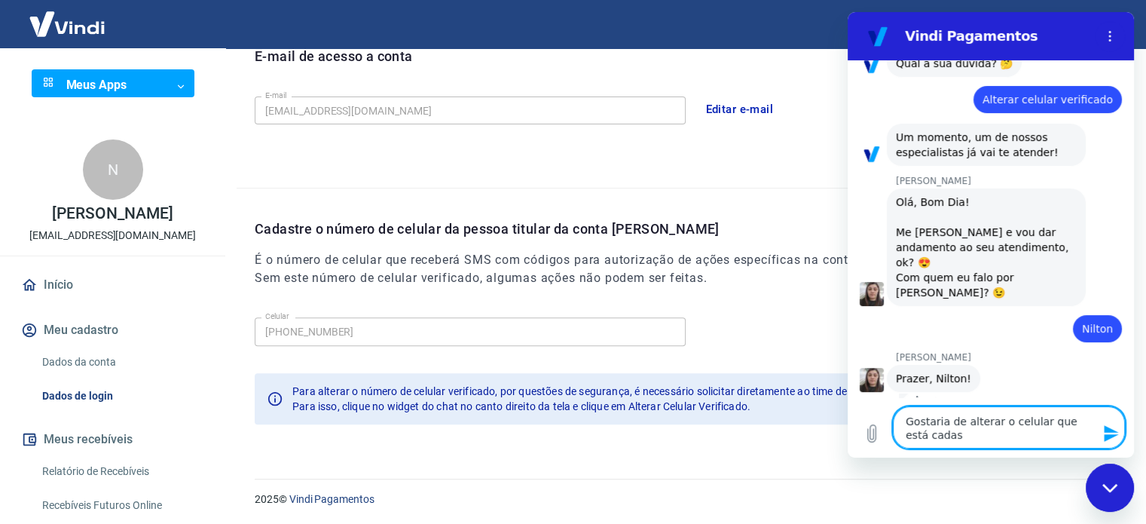
type textarea "x"
type textarea "Gostaria de alterar o celular que está cadastr"
type textarea "x"
type textarea "Gostaria de alterar o celular que está cadastra"
type textarea "x"
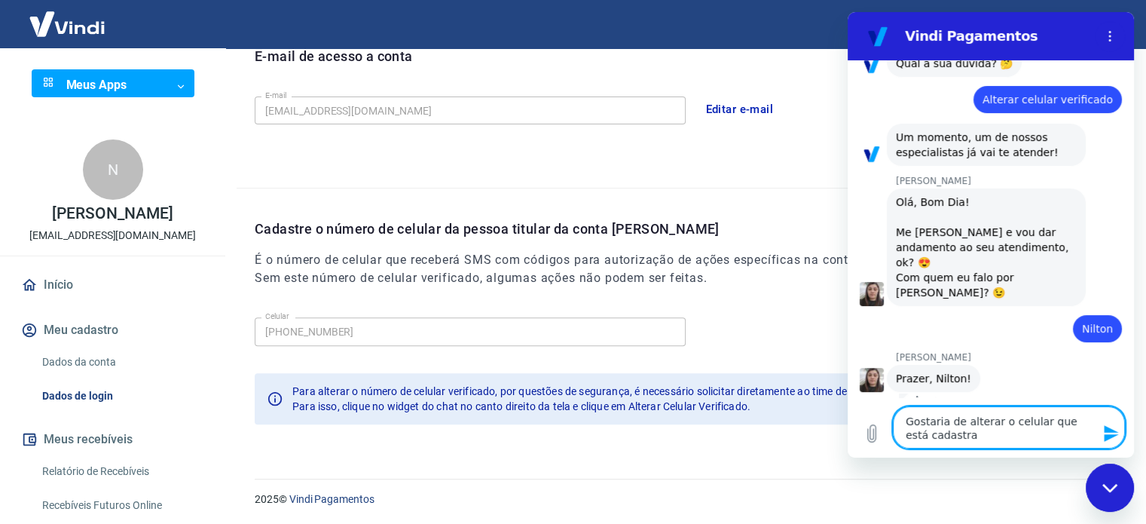
type textarea "Gostaria de alterar o celular que está cadastrad"
type textarea "x"
type textarea "Gostaria de alterar o celular que está cadastrado"
type textarea "x"
type textarea "Gostaria de alterar o celular que está cadastrado"
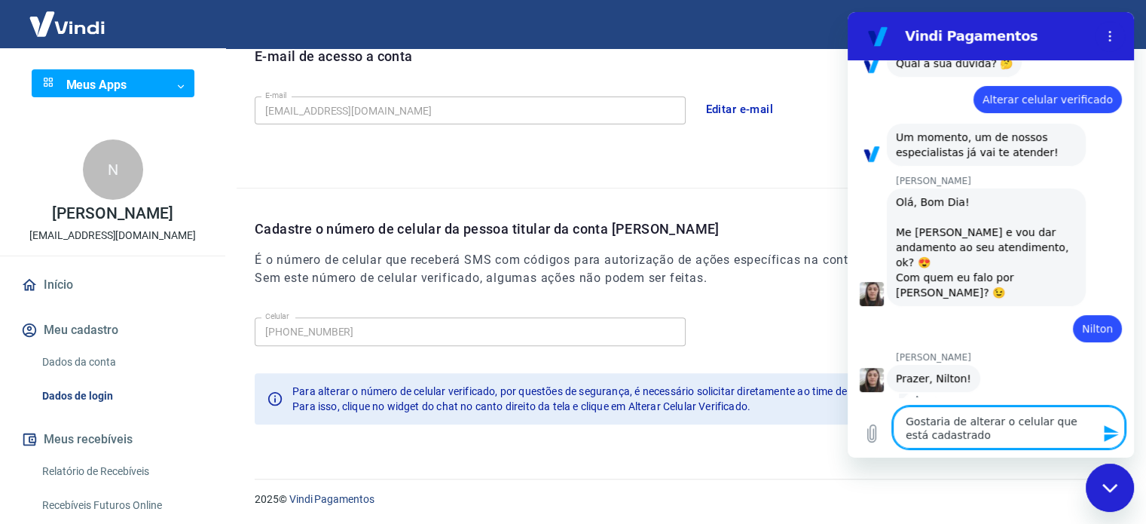
type textarea "x"
type textarea "Gostaria de alterar o celular que está cadastrado p"
type textarea "x"
type textarea "Gostaria de alterar o celular que está cadastrado pa"
type textarea "x"
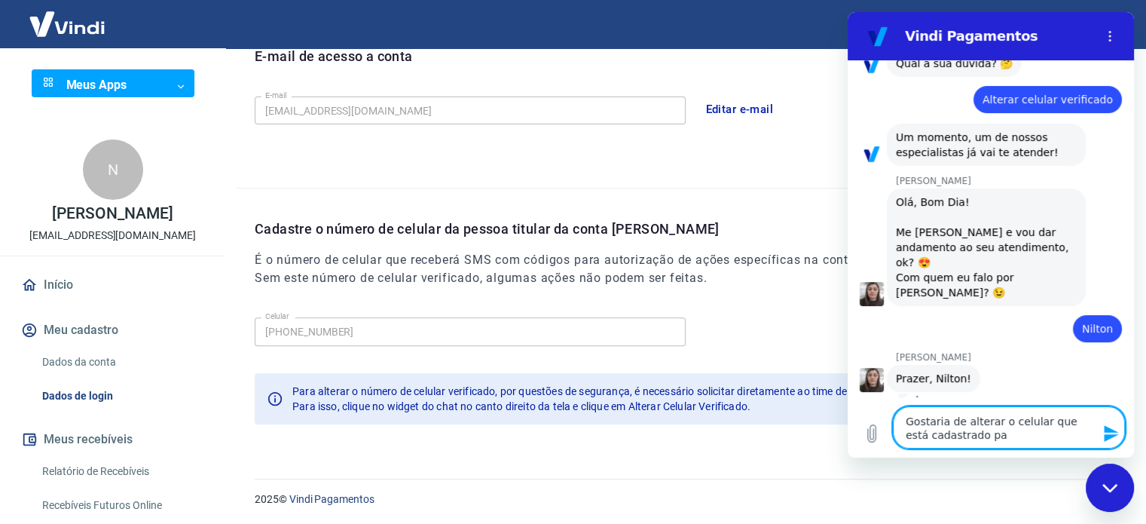
type textarea "Gostaria de alterar o celular que está cadastrado par"
type textarea "x"
type textarea "Gostaria de alterar o celular que está cadastrado para"
type textarea "x"
type textarea "Gostaria de alterar o celular que está cadastrado para"
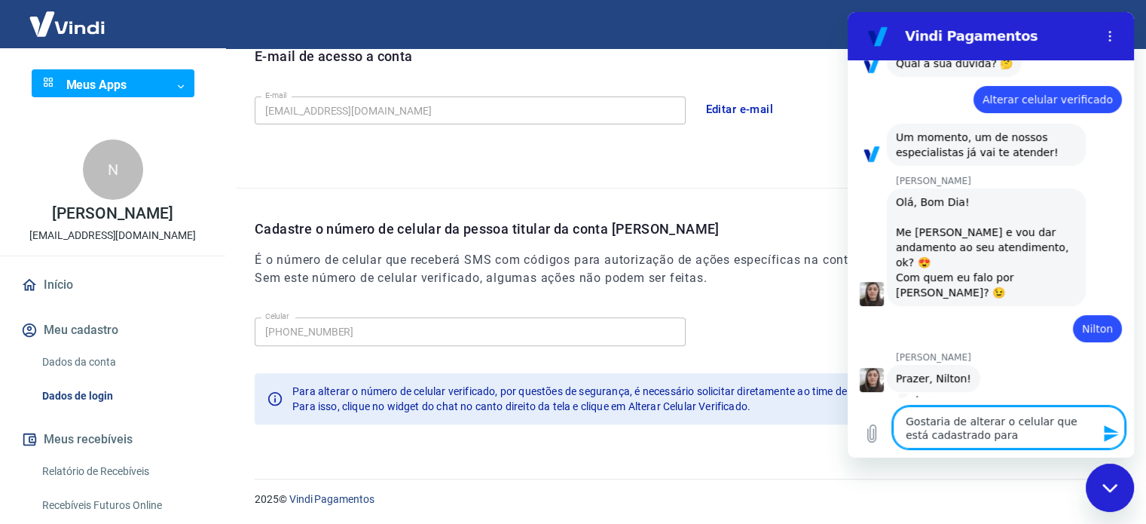
type textarea "x"
type textarea "Gostaria de alterar o celular que está cadastrado para v"
type textarea "x"
type textarea "Gostaria de alterar o celular que está cadastrado para ve"
type textarea "x"
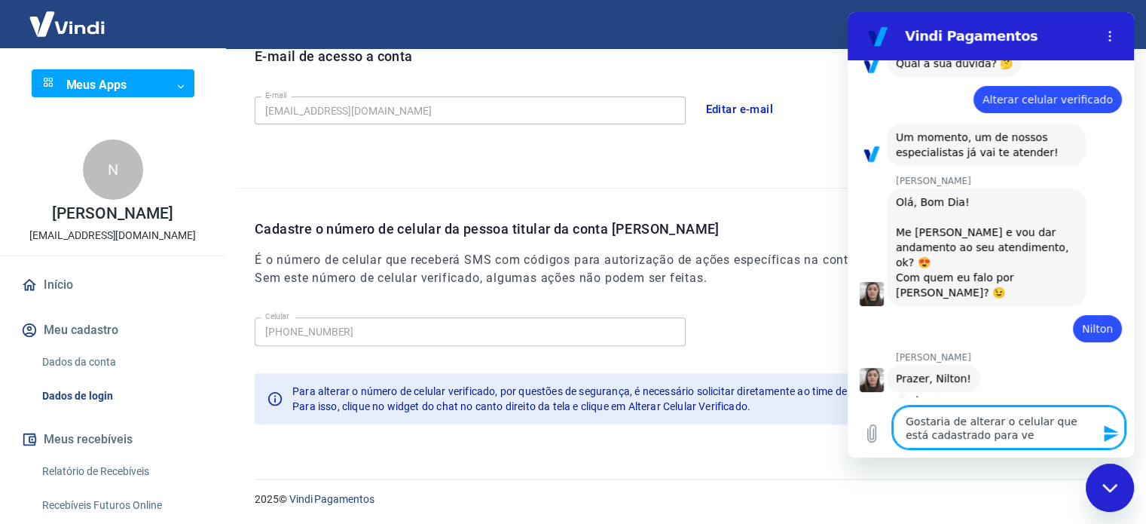
type textarea "Gostaria de alterar o celular que está cadastrado para ver"
type textarea "x"
type textarea "Gostaria de alterar o celular que está cadastrado para veri"
type textarea "x"
type textarea "Gostaria de alterar o celular que está cadastrado para verif"
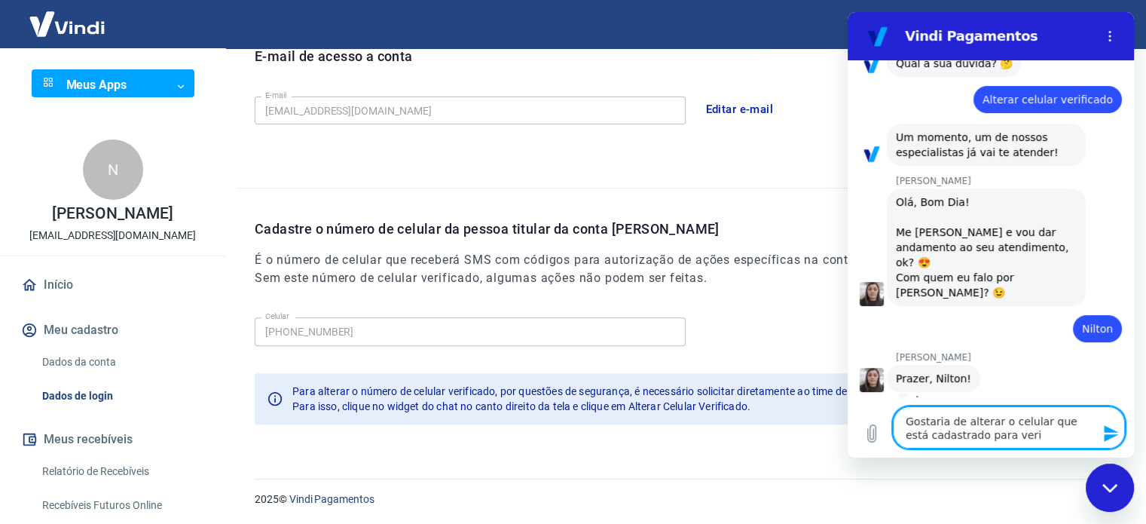
type textarea "x"
type textarea "Gostaria de alterar o celular que está cadastrado para verifi"
type textarea "x"
type textarea "Gostaria de alterar o celular que está cadastrado para verific"
type textarea "x"
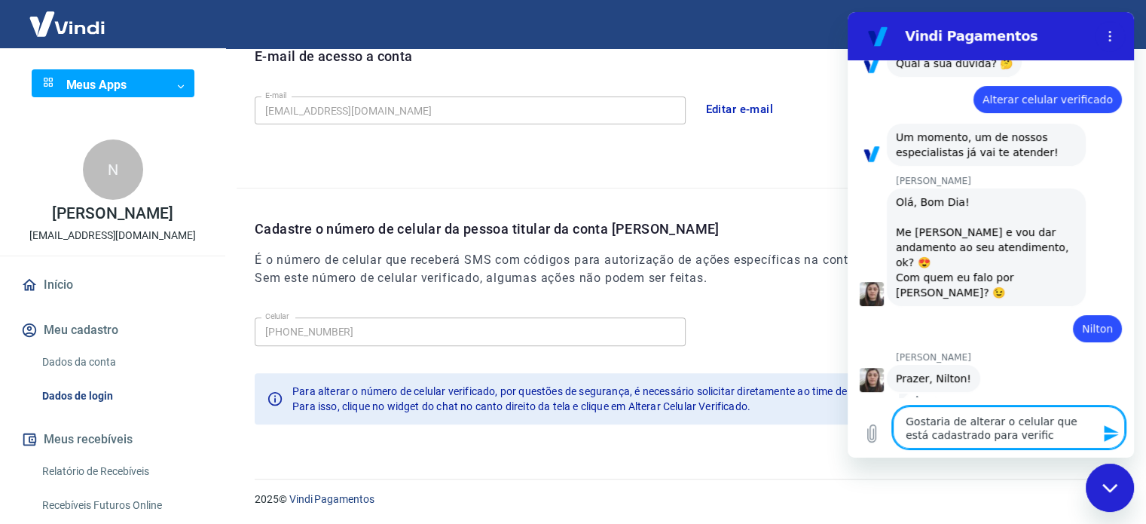
type textarea "Gostaria de alterar o celular que está cadastrado para verifica"
type textarea "x"
type textarea "Gostaria de alterar o celular que está cadastrado para verificaç"
type textarea "x"
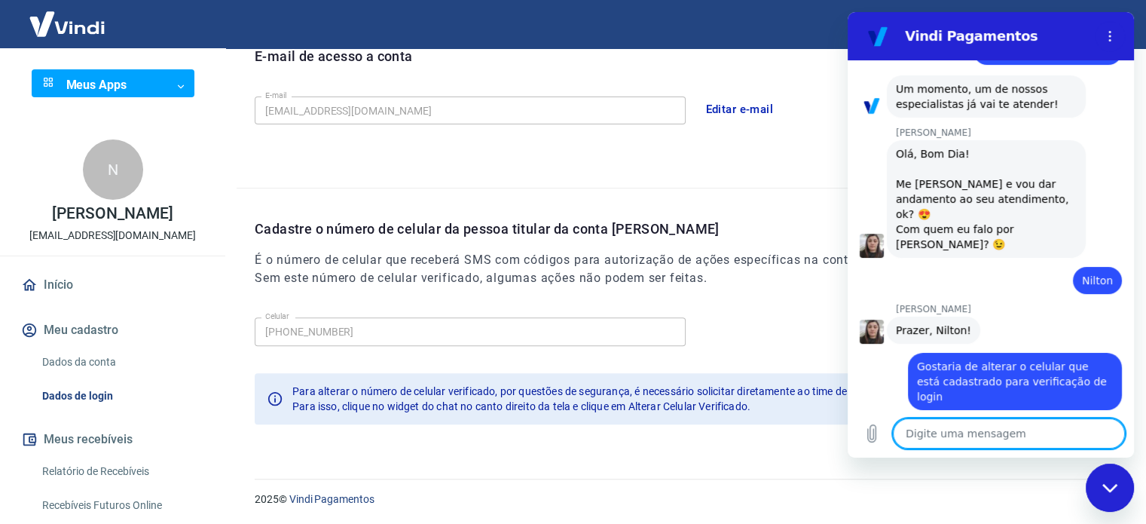
scroll to position [172, 0]
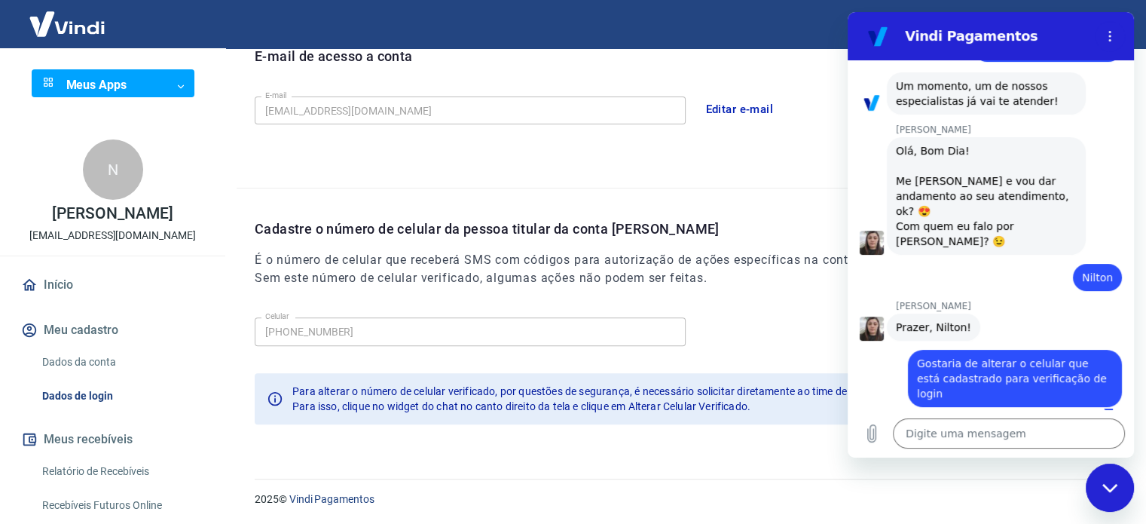
click at [130, 460] on link "Relatório de Recebíveis" at bounding box center [121, 471] width 171 height 31
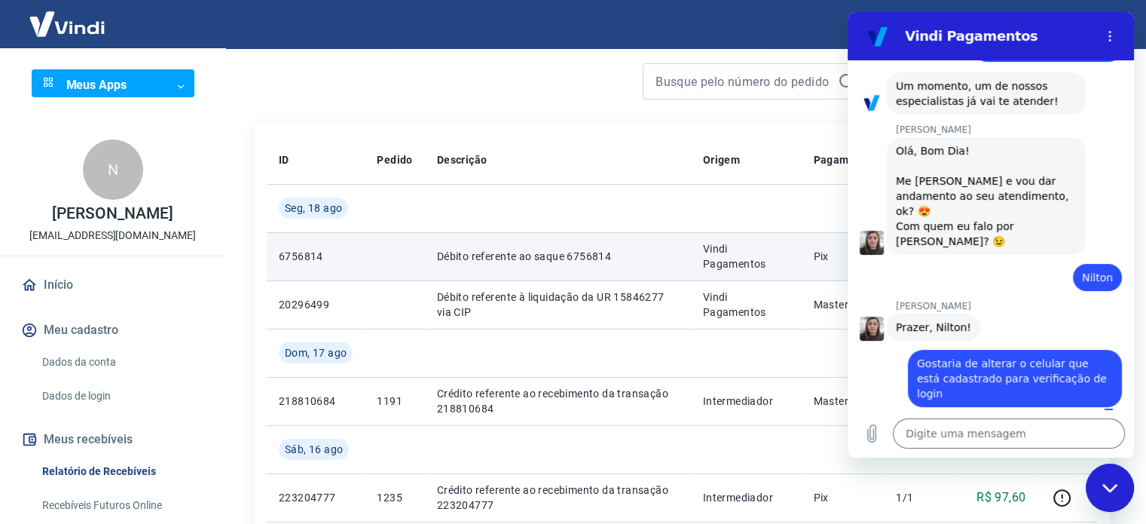
scroll to position [151, 0]
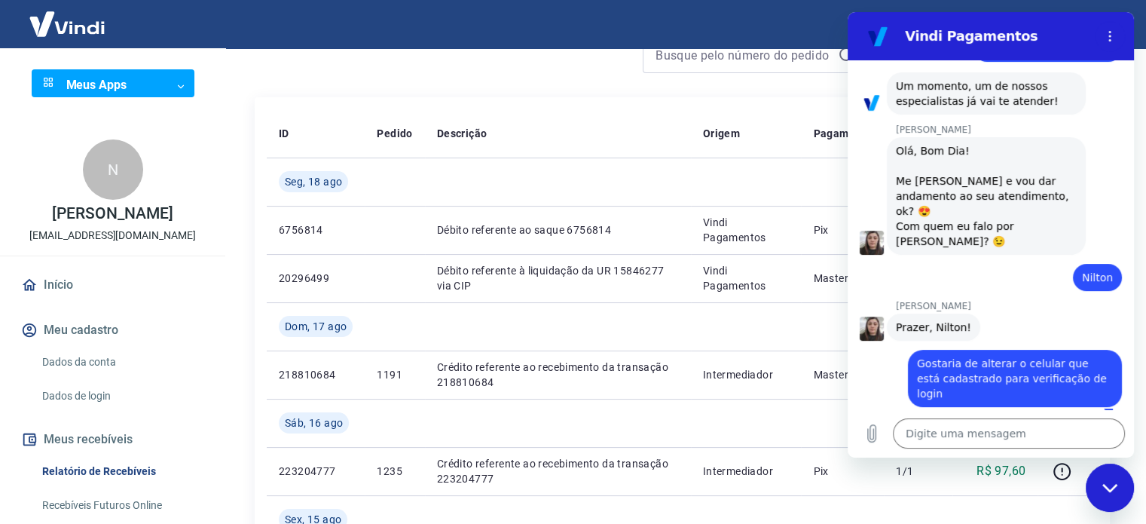
click at [956, 30] on h2 "Vindi Pagamentos" at bounding box center [997, 36] width 184 height 18
drag, startPoint x: 770, startPoint y: 30, endPoint x: 696, endPoint y: 30, distance: 73.8
click at [696, 30] on div "Sair" at bounding box center [573, 24] width 1146 height 48
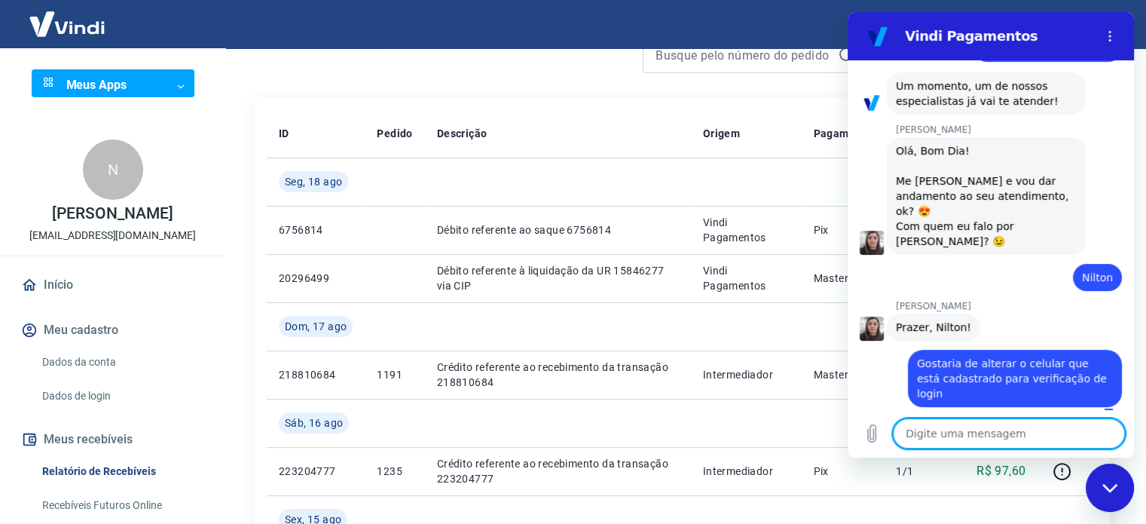
click at [1059, 433] on textarea at bounding box center [1009, 433] width 232 height 30
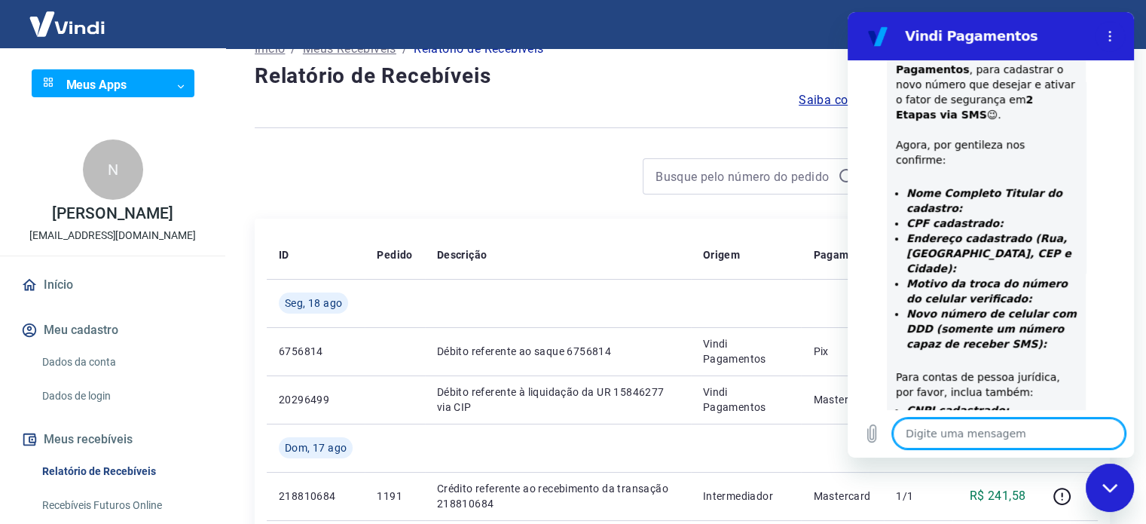
scroll to position [712, 0]
click at [77, 330] on button "Meu cadastro" at bounding box center [112, 329] width 189 height 33
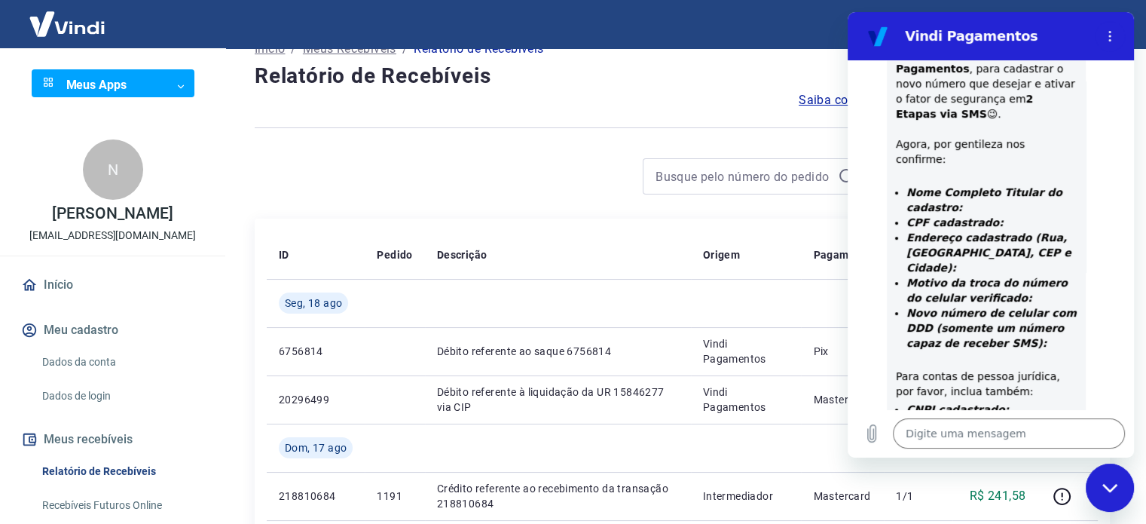
click at [77, 361] on link "Dados da conta" at bounding box center [121, 362] width 171 height 31
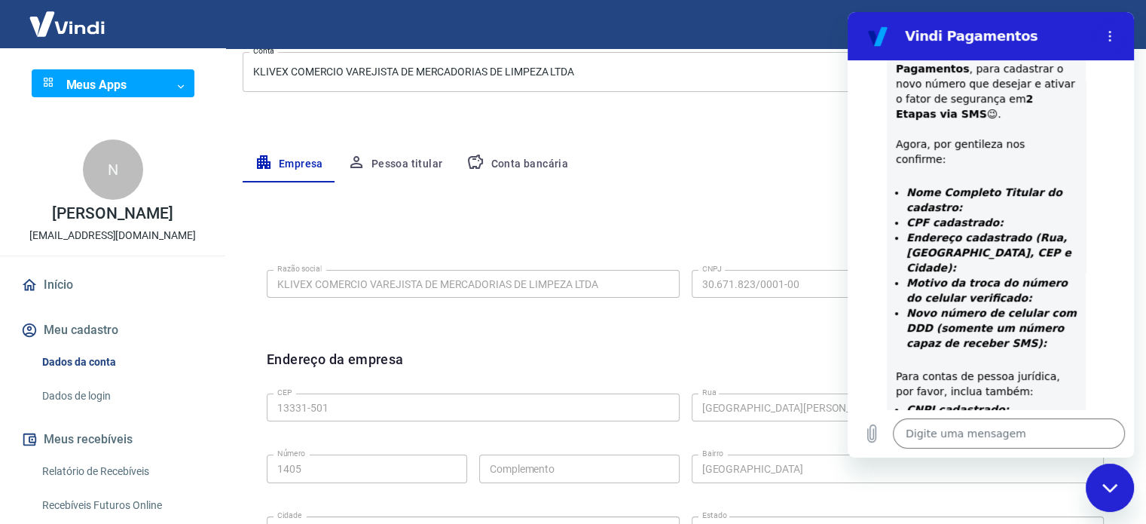
scroll to position [226, 0]
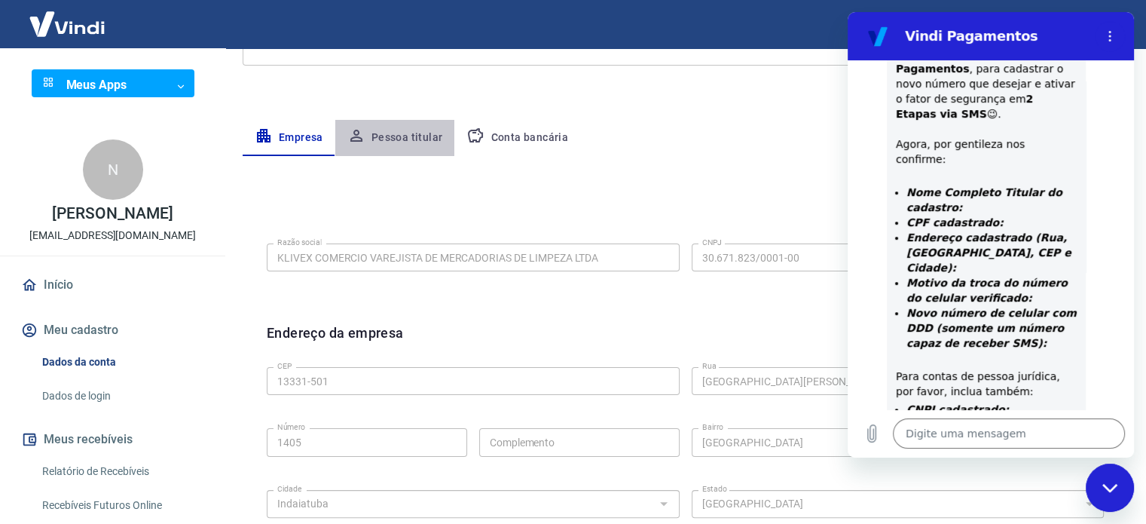
click at [407, 140] on button "Pessoa titular" at bounding box center [395, 138] width 120 height 36
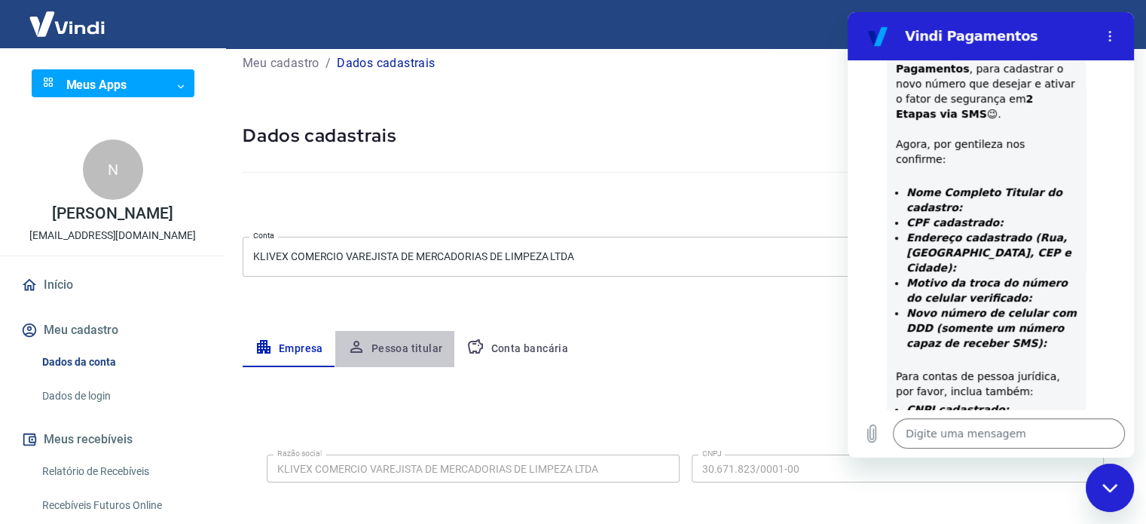
scroll to position [78, 0]
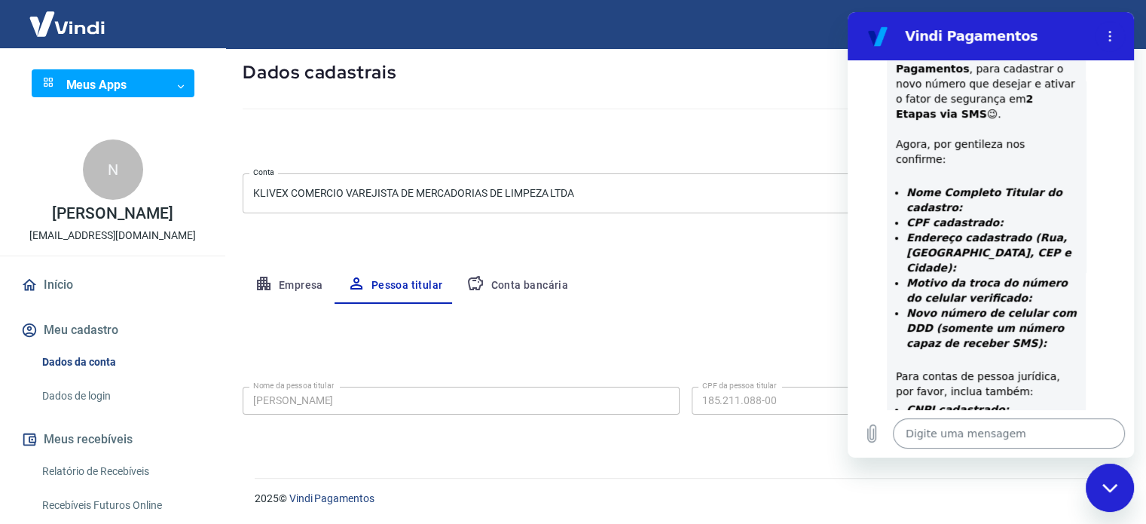
click at [1053, 435] on textarea at bounding box center [1009, 433] width 232 height 30
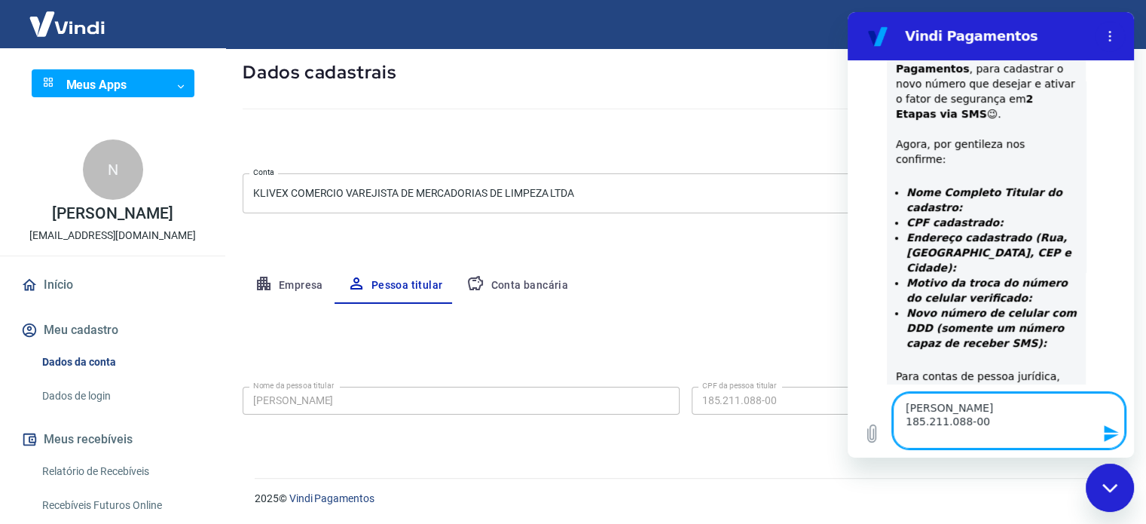
click at [322, 285] on button "Empresa" at bounding box center [289, 285] width 93 height 36
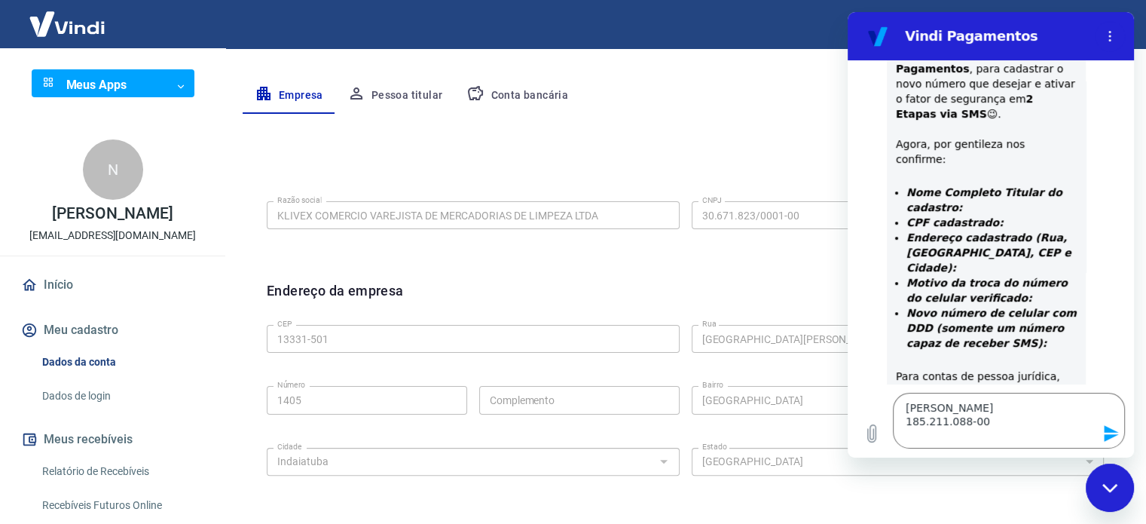
scroll to position [304, 0]
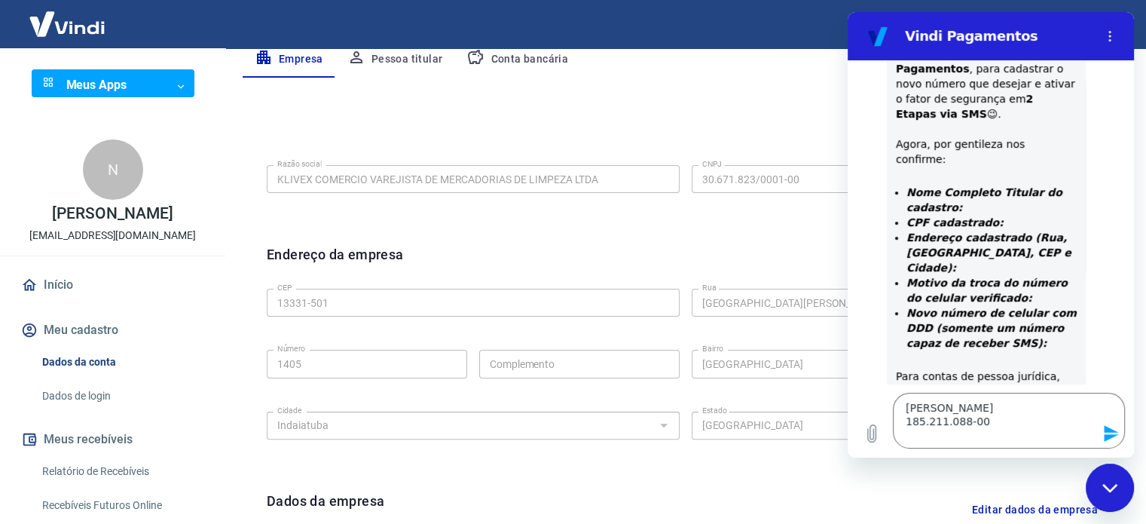
click at [243, 41] on button "Empresa" at bounding box center [289, 59] width 93 height 36
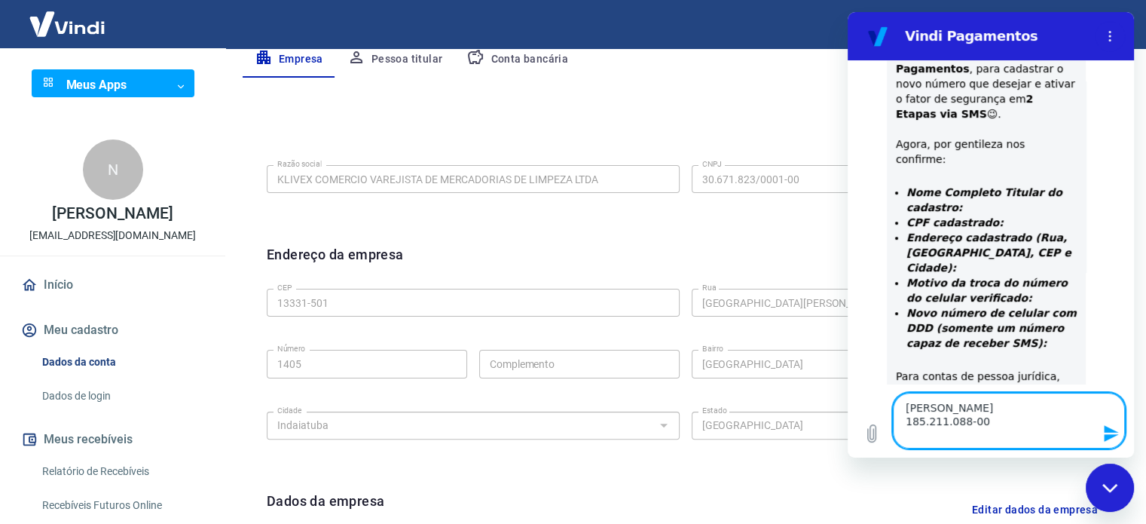
click at [924, 435] on textarea "[PERSON_NAME] 185.211.088-00" at bounding box center [1009, 421] width 232 height 56
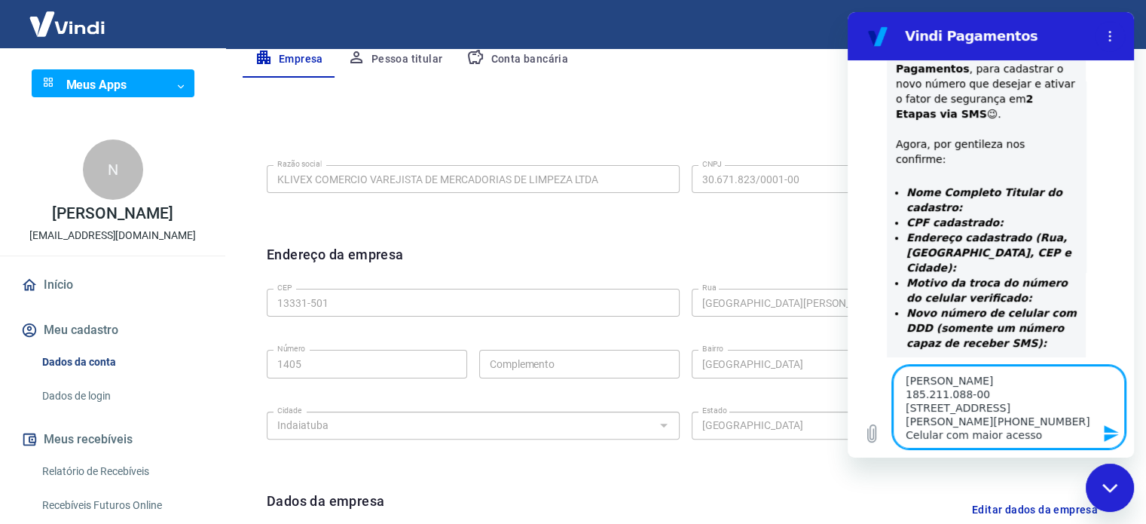
scroll to position [7, 0]
paste textarea "19 97125-9520"
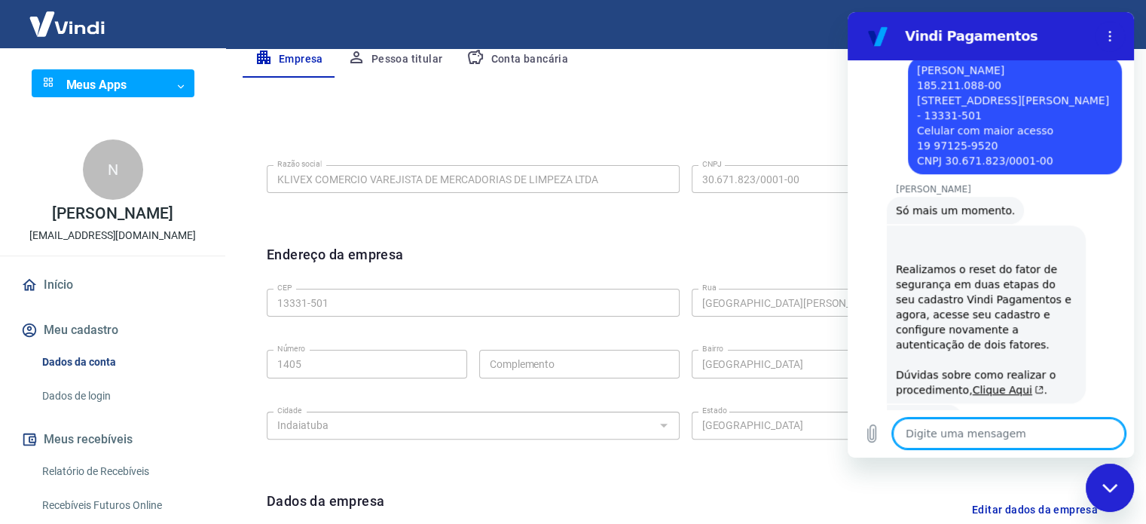
scroll to position [1208, 0]
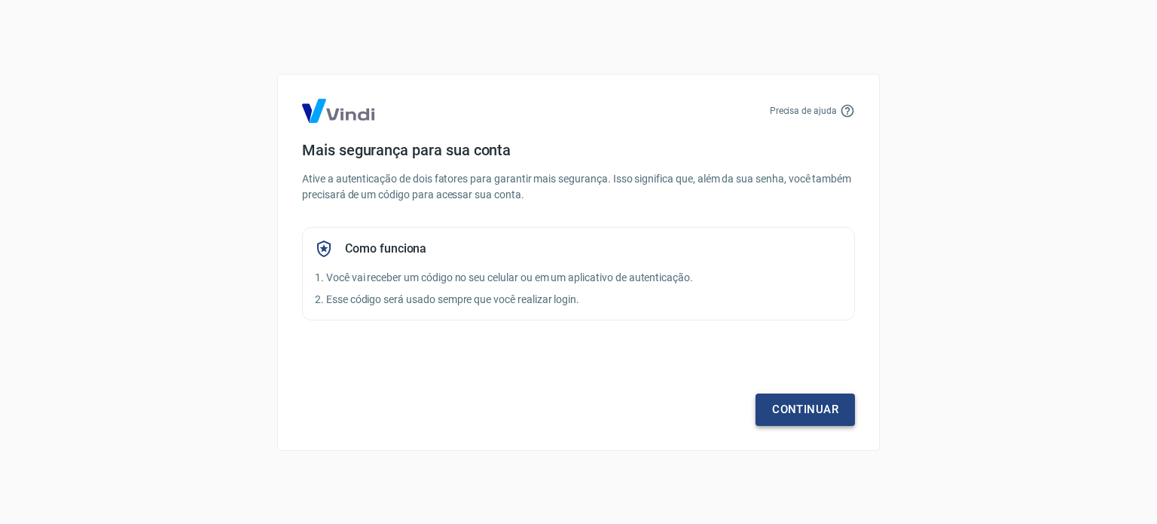
click at [827, 411] on link "Continuar" at bounding box center [805, 409] width 99 height 32
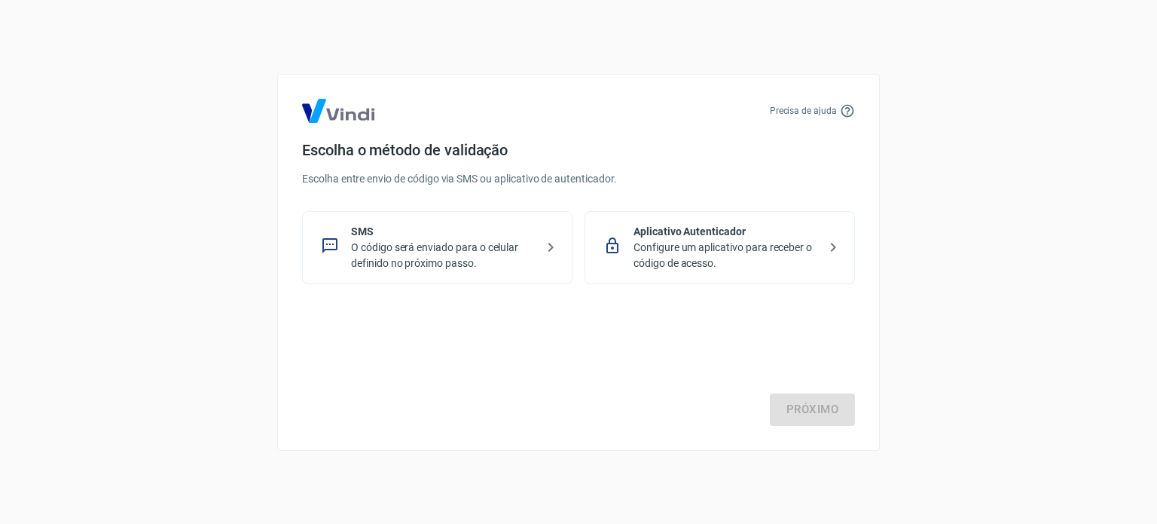
click at [500, 232] on p "SMS" at bounding box center [443, 232] width 185 height 16
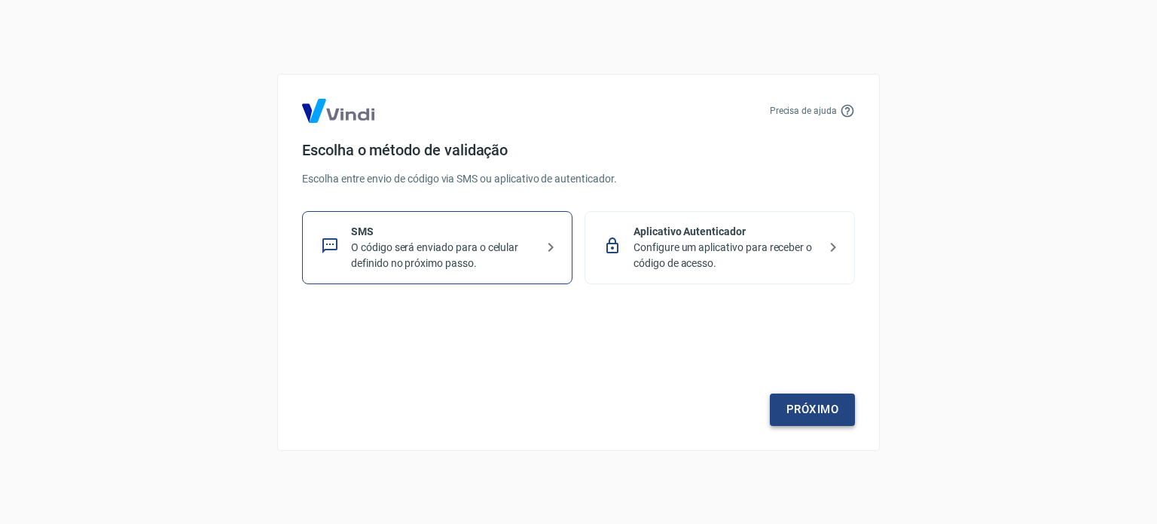
click at [810, 403] on link "Próximo" at bounding box center [812, 409] width 85 height 32
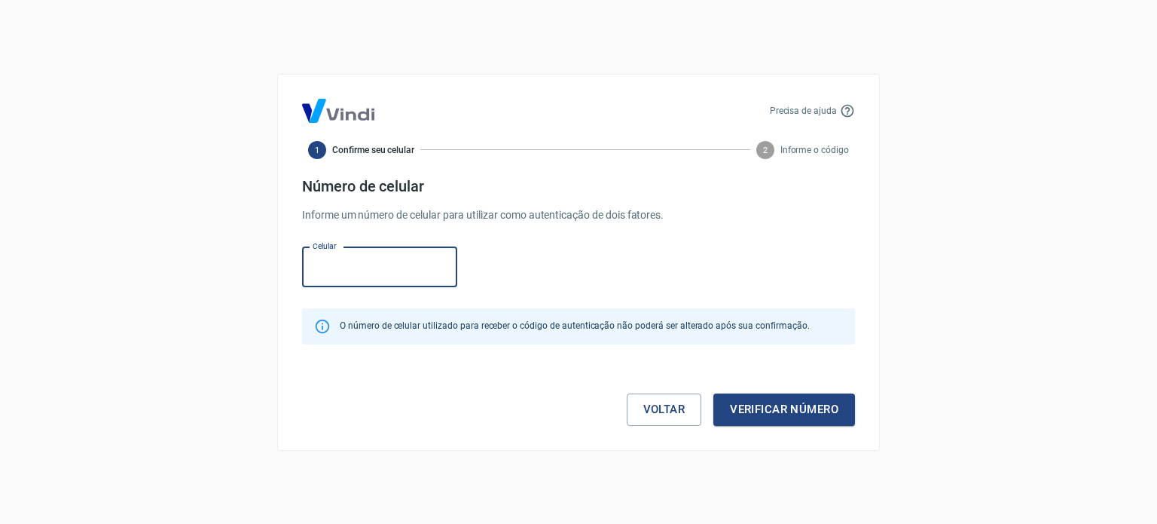
paste input "(19) 97125-9520"
type input "(19) 97125-9520"
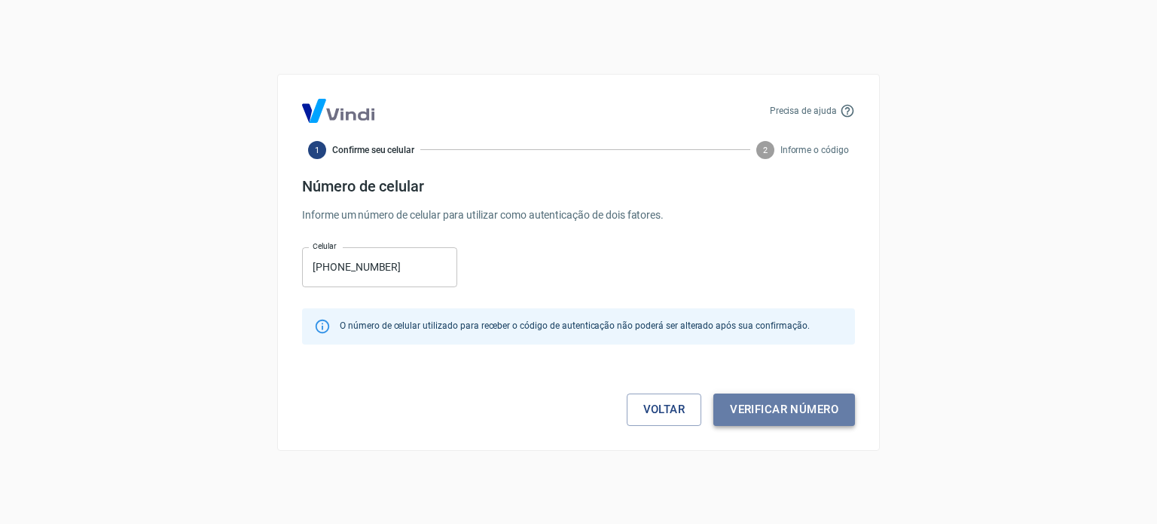
click at [750, 404] on button "Verificar número" at bounding box center [785, 409] width 142 height 32
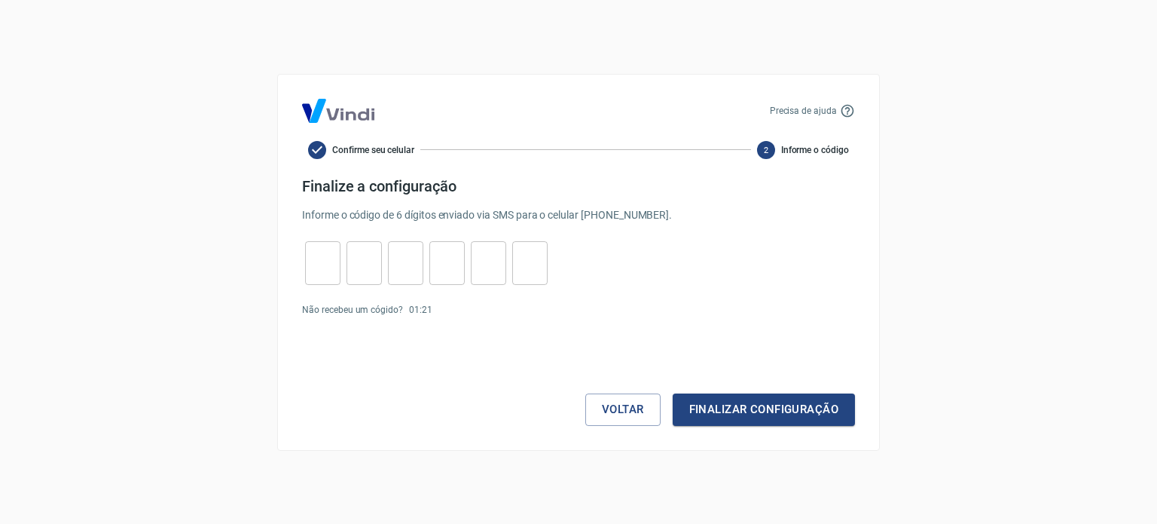
click at [316, 257] on input "tel" at bounding box center [322, 262] width 35 height 32
type input "2"
type input "7"
type input "8"
type input "6"
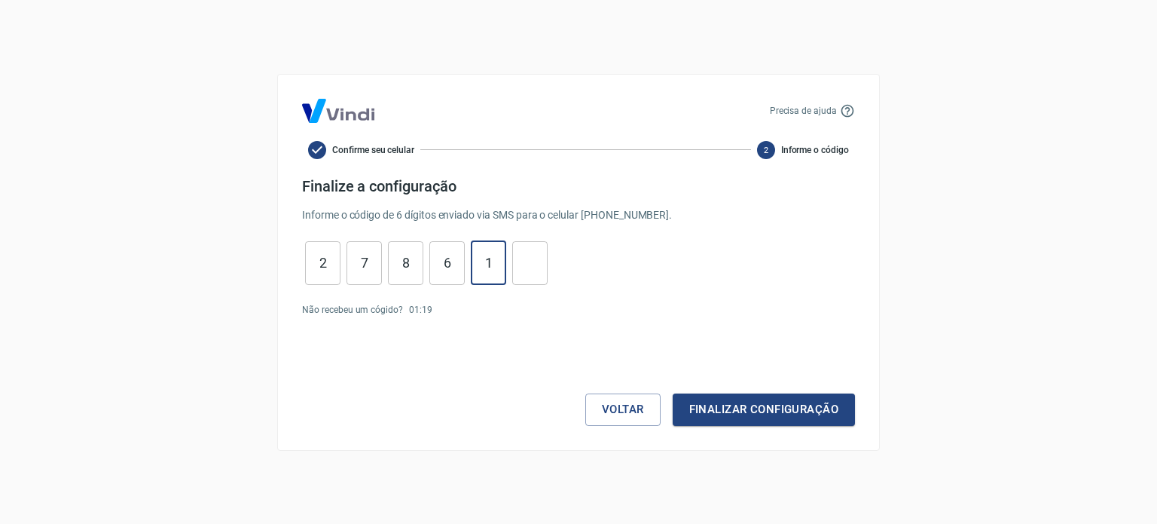
type input "1"
type input "5"
click at [738, 409] on button "Finalizar configuração" at bounding box center [764, 409] width 182 height 32
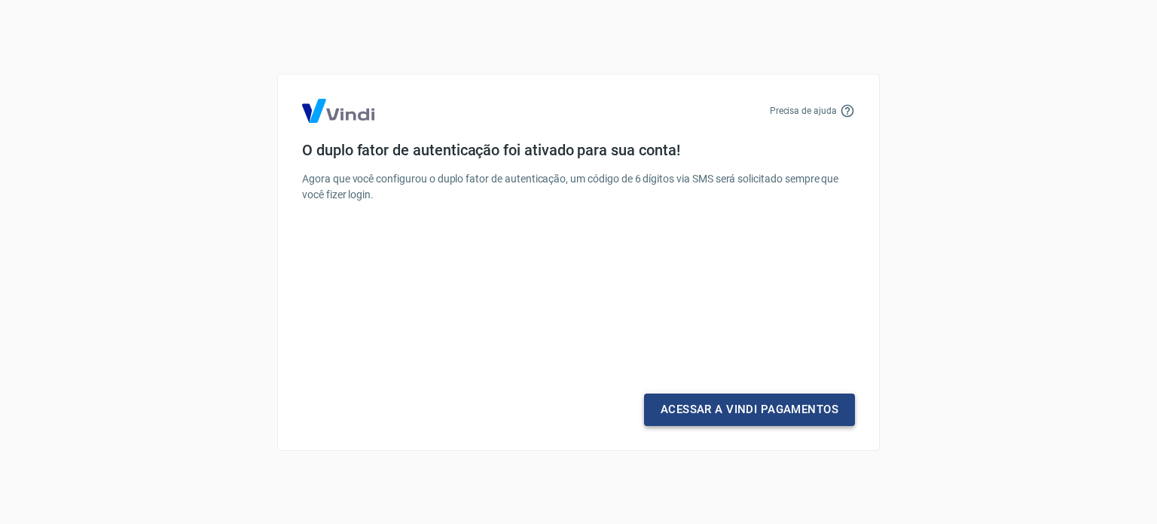
click at [708, 408] on link "Acessar a Vindi Pagamentos" at bounding box center [749, 409] width 211 height 32
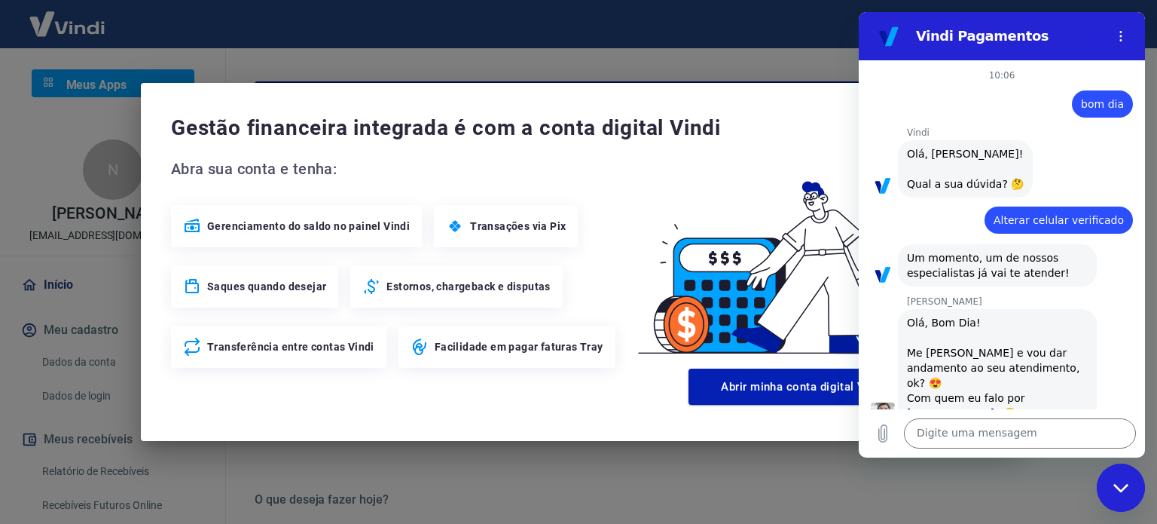
scroll to position [1359, 0]
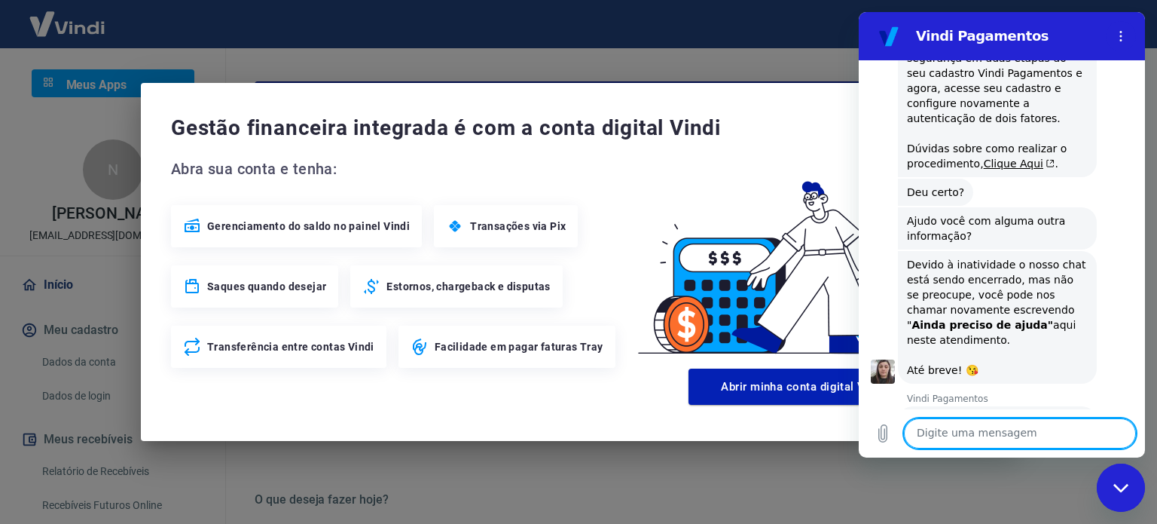
click at [1029, 468] on button "Boa 👍" at bounding box center [1028, 490] width 61 height 44
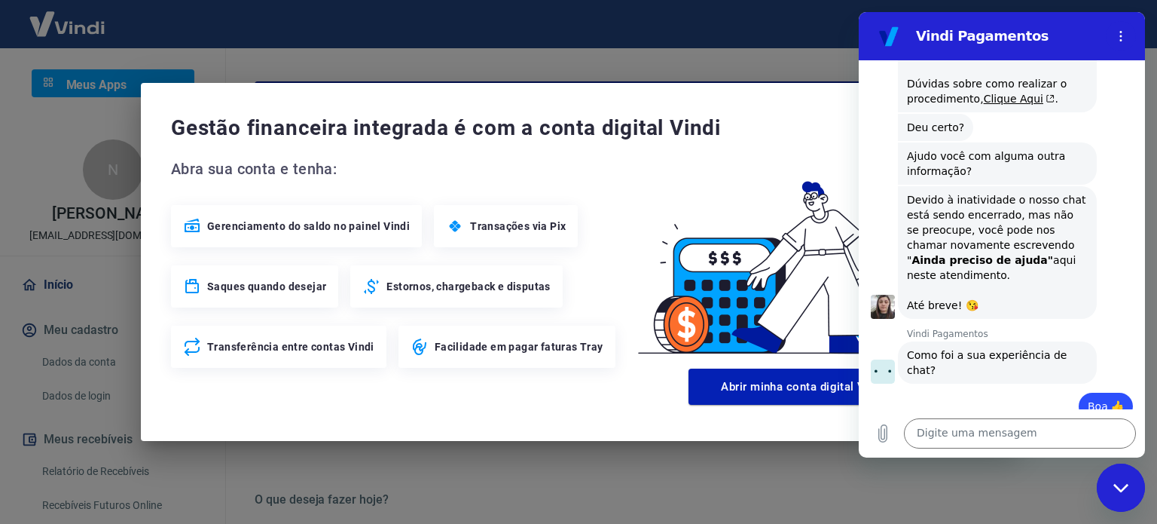
scroll to position [0, 0]
click at [1094, 478] on input "Suporte rapido e eficiente. Silvana Araujo me ajudou a" at bounding box center [1015, 494] width 209 height 32
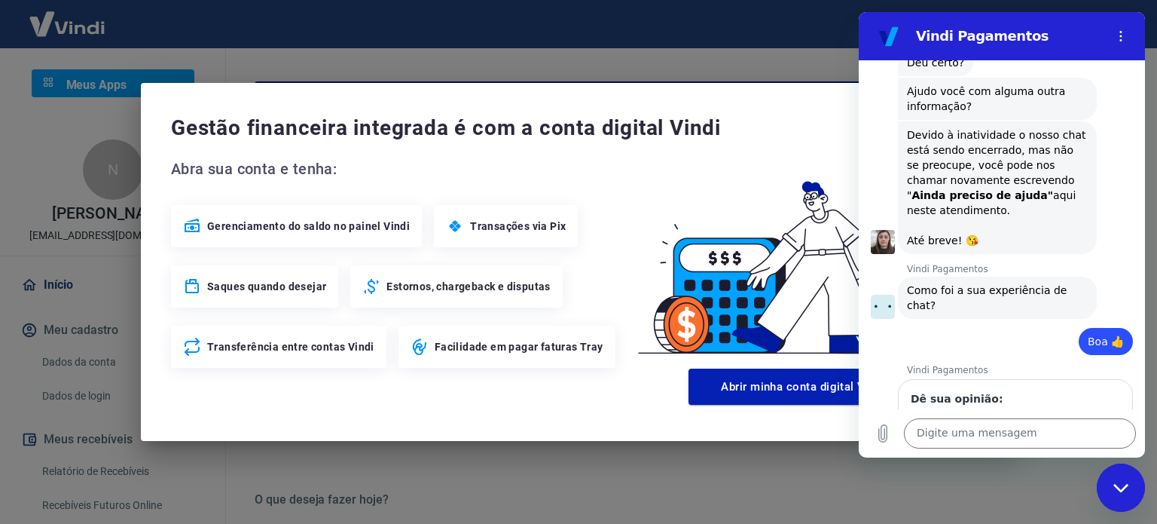
drag, startPoint x: 1092, startPoint y: 404, endPoint x: 1126, endPoint y: 408, distance: 34.9
click at [1126, 408] on div "Dê sua opinião: Suporte rapido e eficiente. Silvana Araujo me ajudou a 1 de 1 E…" at bounding box center [1008, 438] width 274 height 124
click at [1095, 413] on input "Suporte rapido e eficiente. Silvana Araujo me ajudou a" at bounding box center [1015, 429] width 209 height 32
click at [1099, 413] on input "Suporte rapido e eficiente. Silvana Araujo me ajudou a" at bounding box center [1015, 429] width 209 height 32
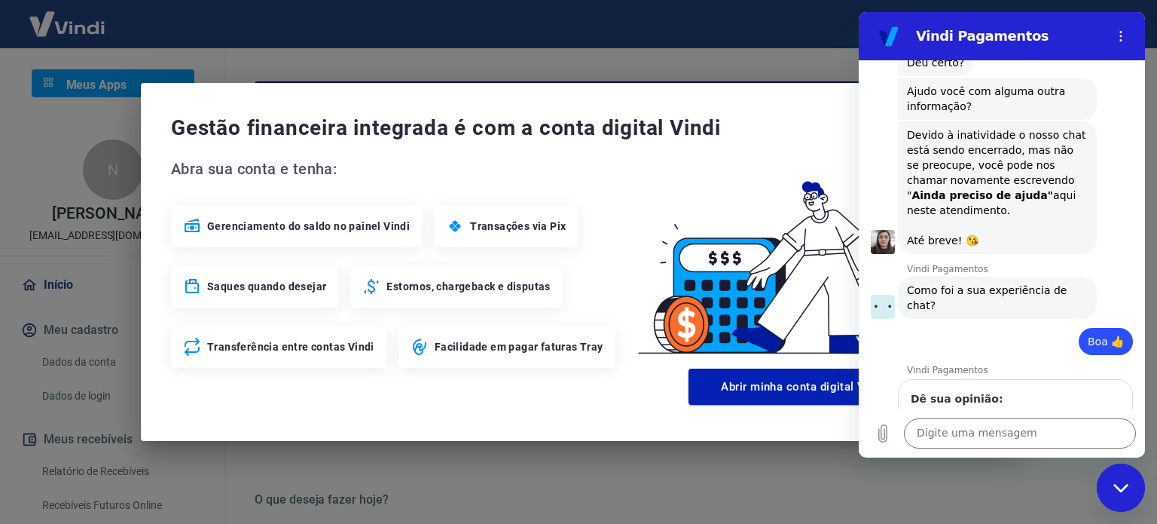
type input "Suporte rapido e eficiente. Silvana Araujo me ajudou com a duvida que eu tinha."
click at [1099, 457] on button "Enviar" at bounding box center [1091, 472] width 59 height 30
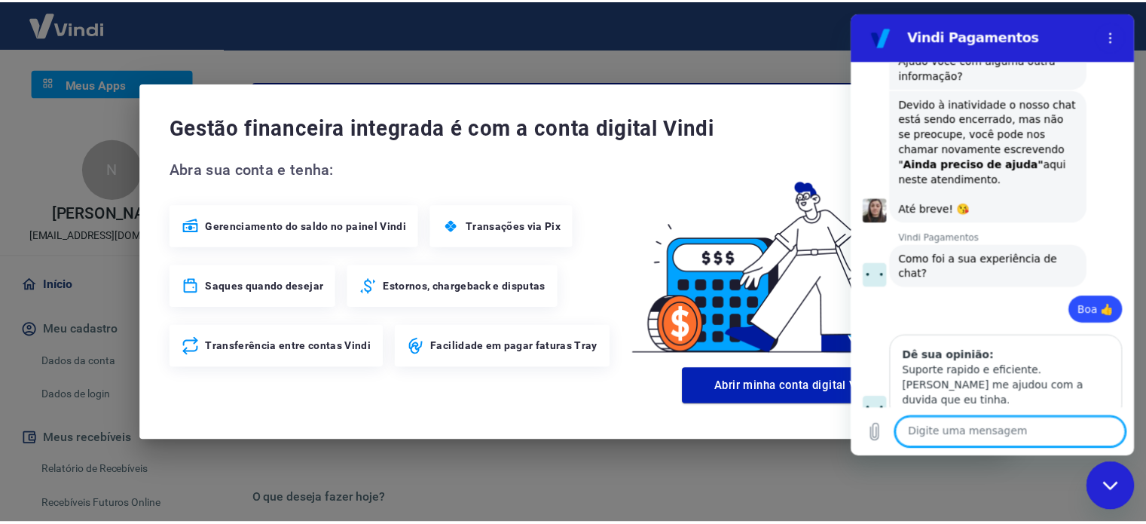
scroll to position [1523, 0]
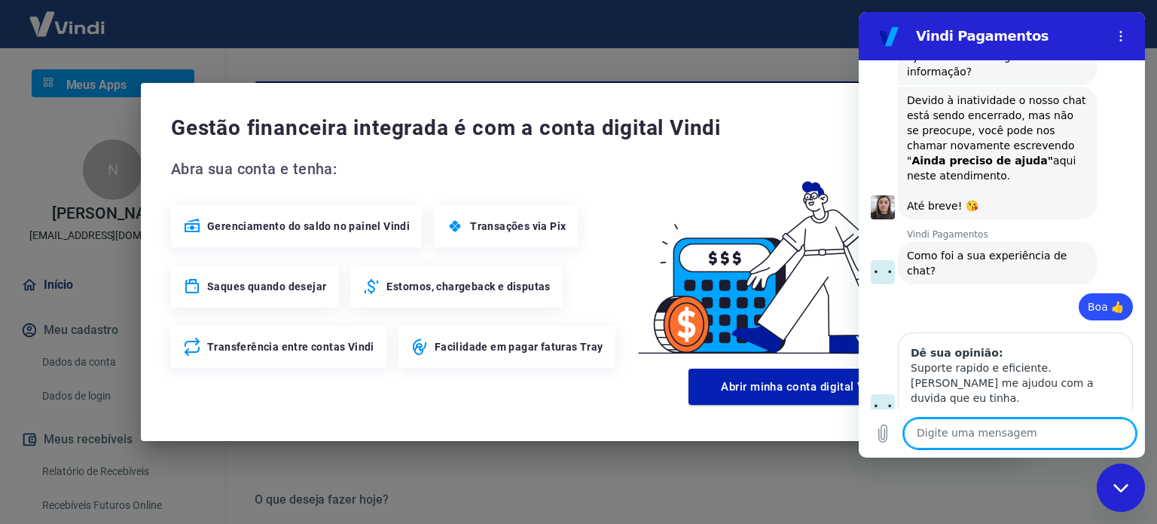
click at [1126, 491] on icon "Fechar janela de mensagens" at bounding box center [1122, 488] width 16 height 10
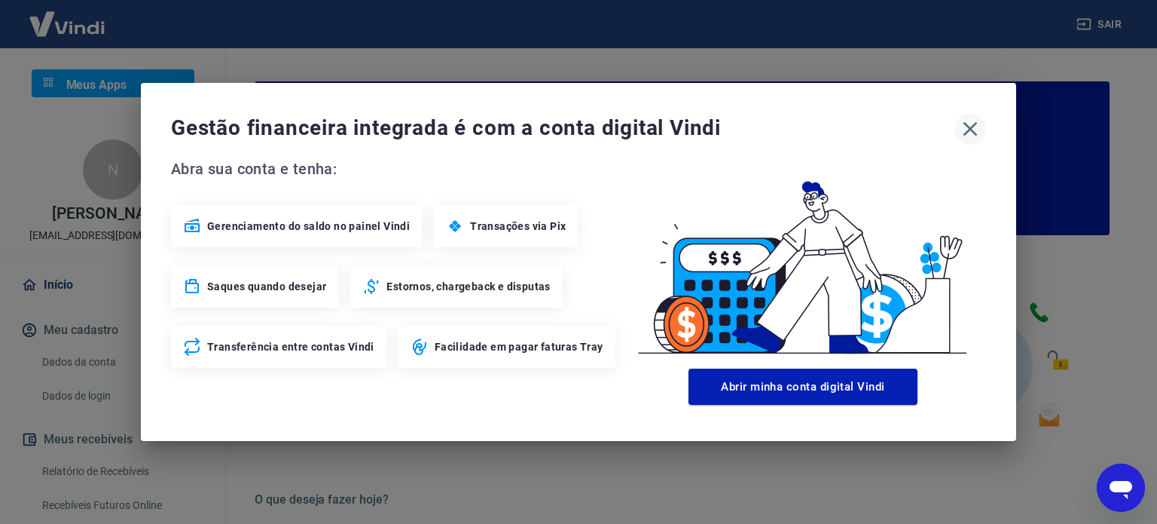
click at [975, 129] on icon "button" at bounding box center [970, 129] width 24 height 24
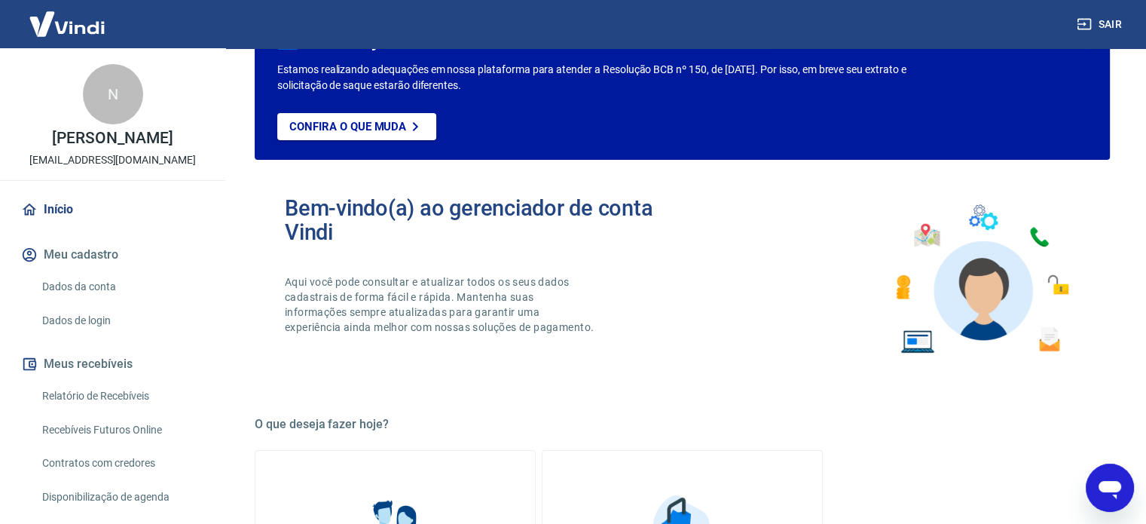
scroll to position [151, 0]
